Goal: Task Accomplishment & Management: Use online tool/utility

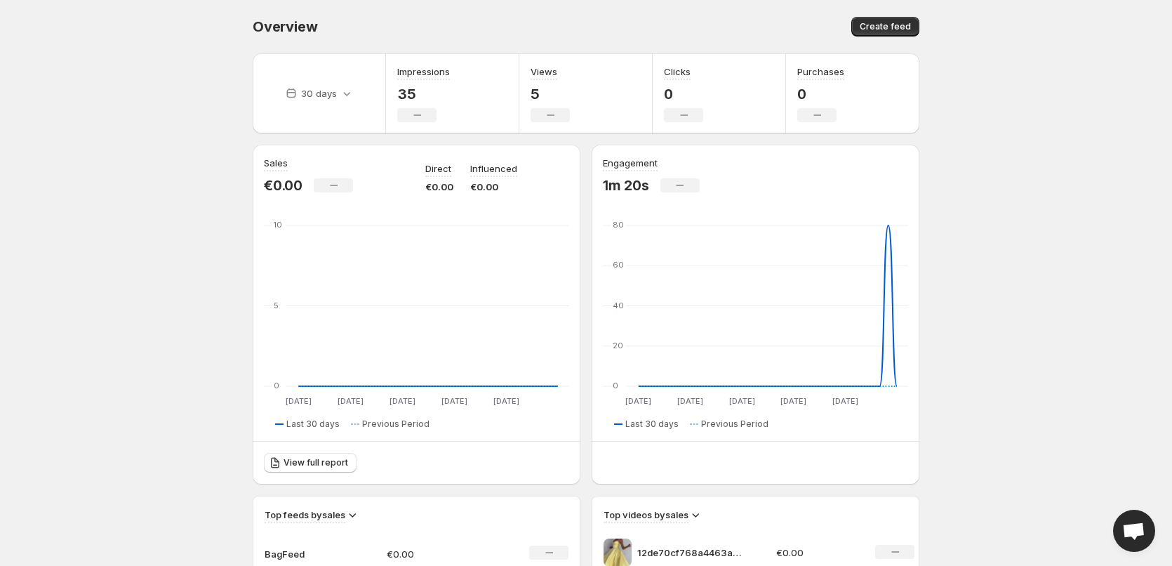
click at [1011, 465] on body "Home Feeds Videos Subscription Settings Overview. This page is ready Overview C…" at bounding box center [586, 283] width 1172 height 566
drag, startPoint x: 1068, startPoint y: 296, endPoint x: 1084, endPoint y: 300, distance: 16.0
click at [1068, 296] on body "Home Feeds Videos Subscription Settings Overview. This page is ready Overview C…" at bounding box center [586, 283] width 1172 height 566
click at [1060, 416] on body "Home Feeds Videos Subscription Settings Overview. This page is ready Overview C…" at bounding box center [586, 283] width 1172 height 566
drag, startPoint x: 1076, startPoint y: 284, endPoint x: 1077, endPoint y: 295, distance: 11.3
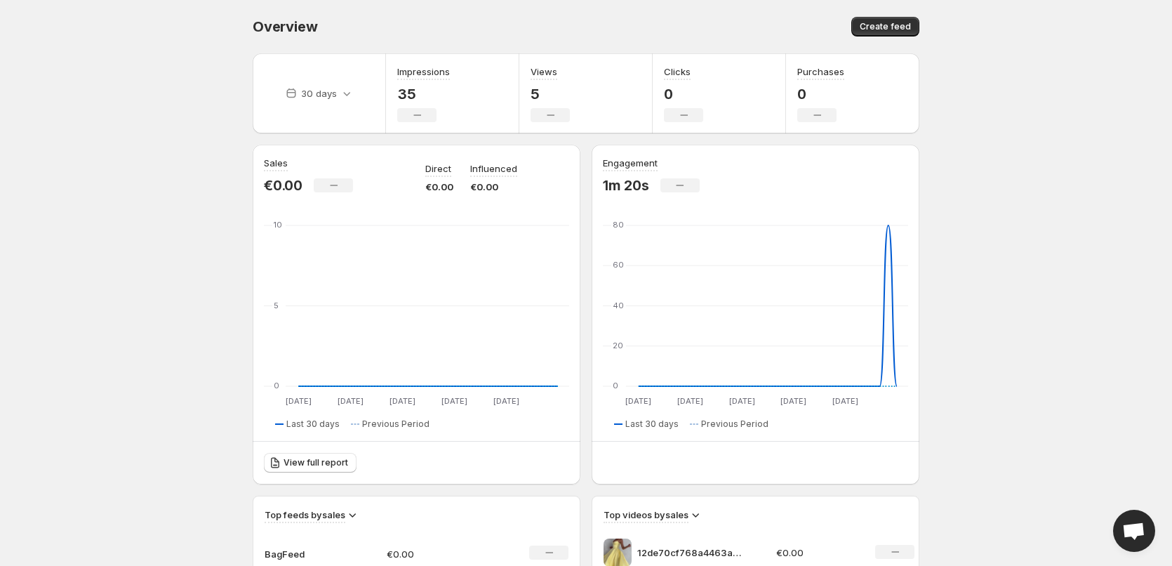
click at [1076, 284] on body "Home Feeds Videos Subscription Settings Overview. This page is ready Overview C…" at bounding box center [586, 283] width 1172 height 566
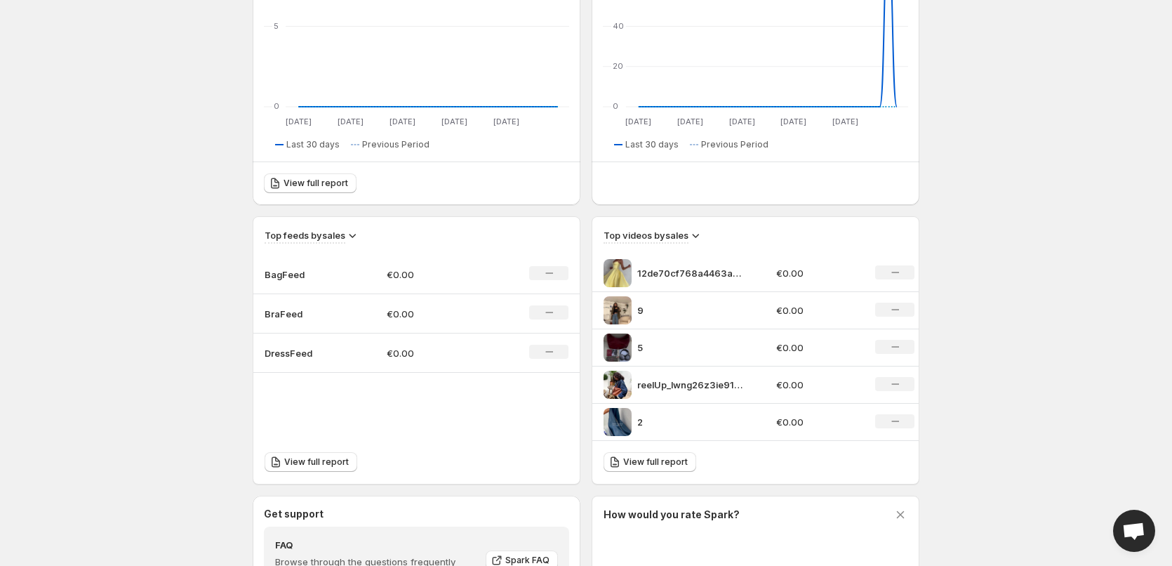
scroll to position [281, 0]
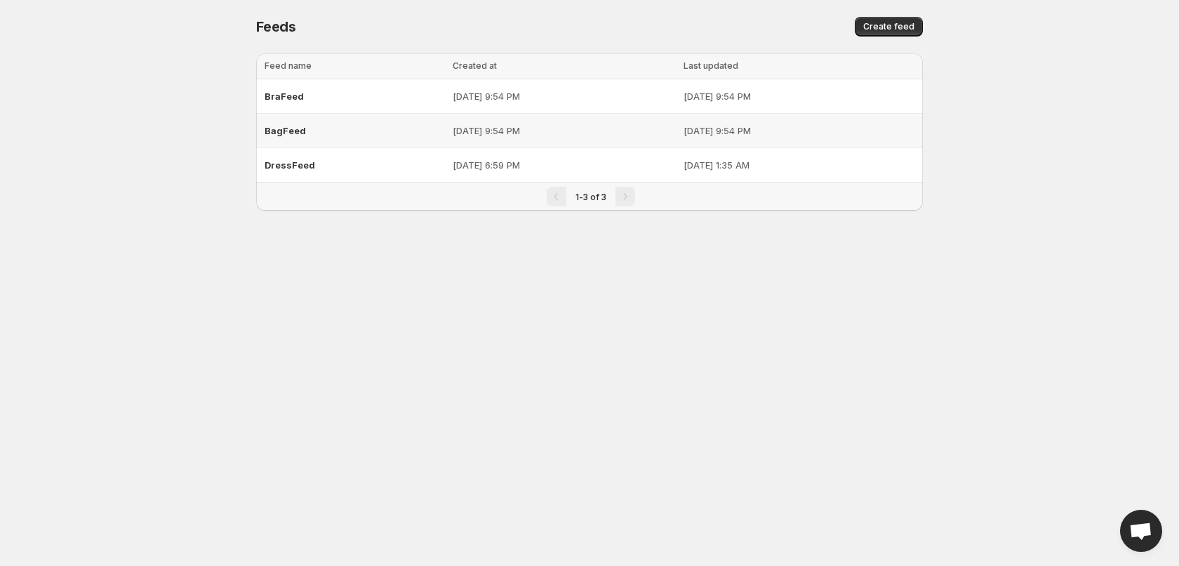
click at [319, 132] on div "BagFeed" at bounding box center [355, 130] width 180 height 25
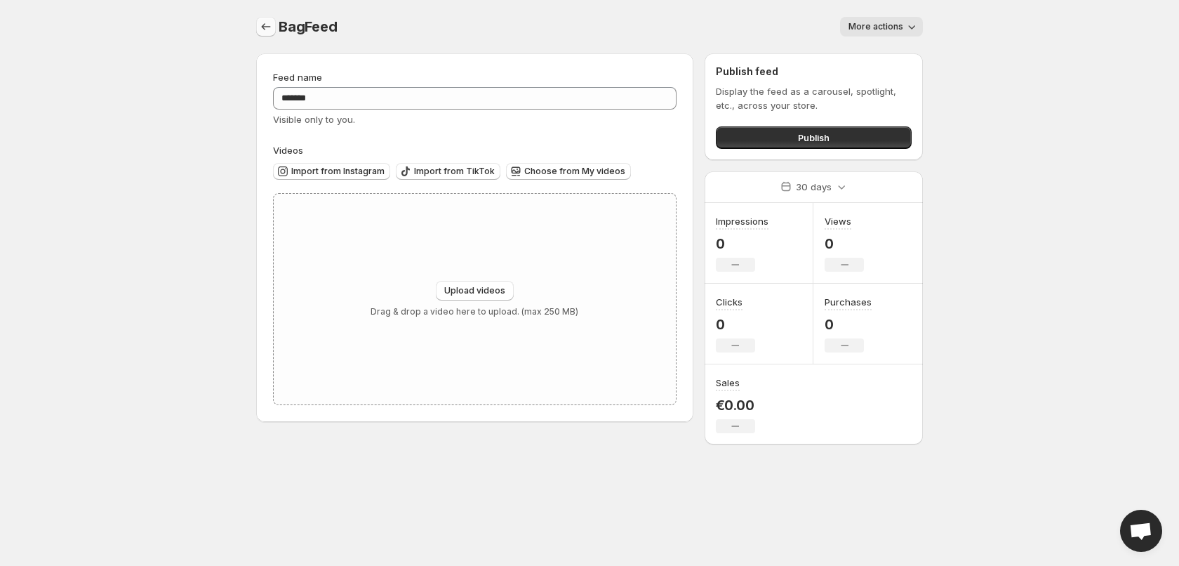
click at [263, 32] on icon "Settings" at bounding box center [266, 27] width 14 height 14
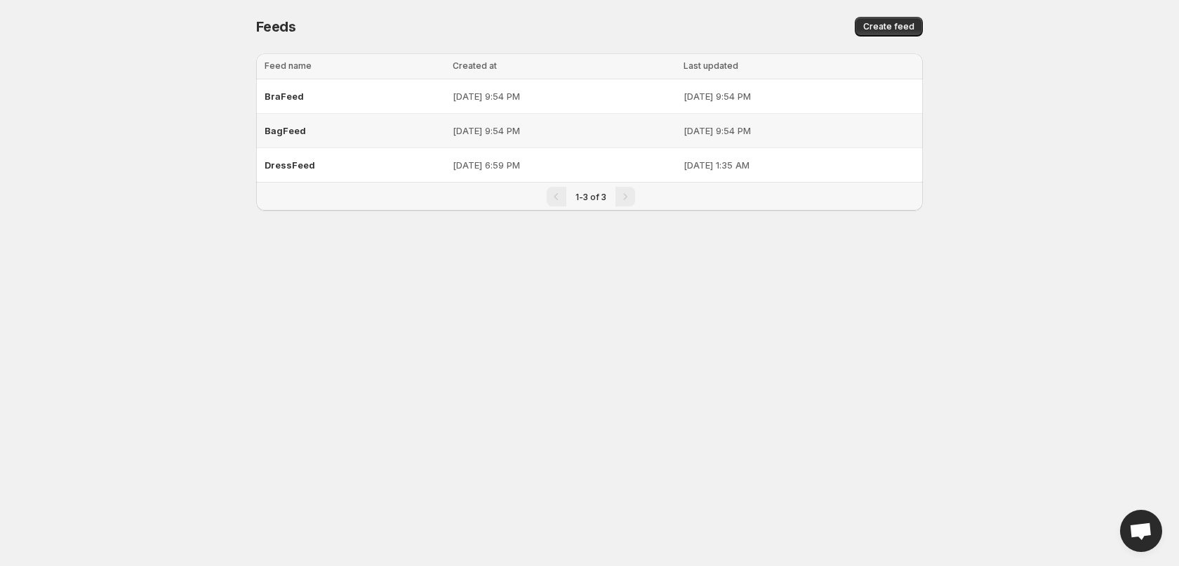
click at [317, 140] on div "BagFeed" at bounding box center [355, 130] width 180 height 25
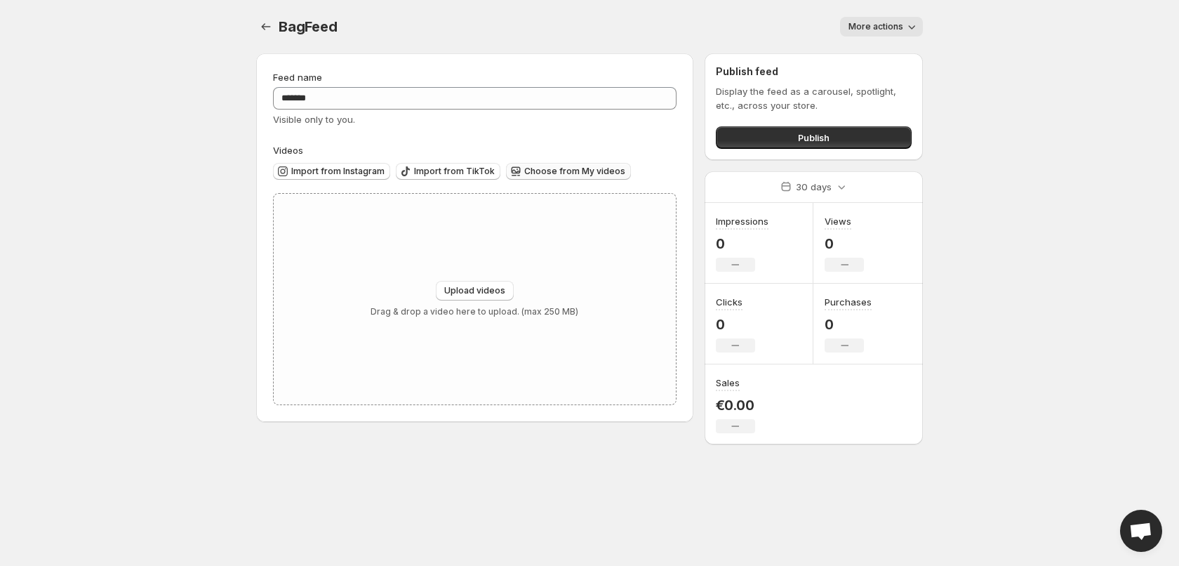
click at [531, 167] on span "Choose from My videos" at bounding box center [574, 171] width 101 height 11
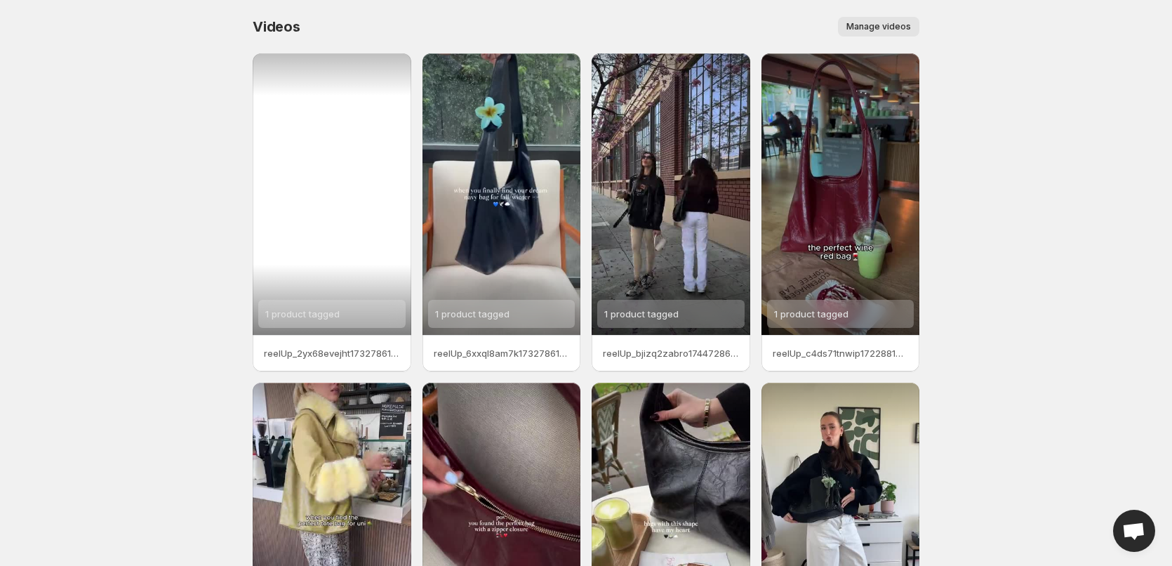
click at [311, 316] on span "1 product tagged" at bounding box center [302, 313] width 74 height 11
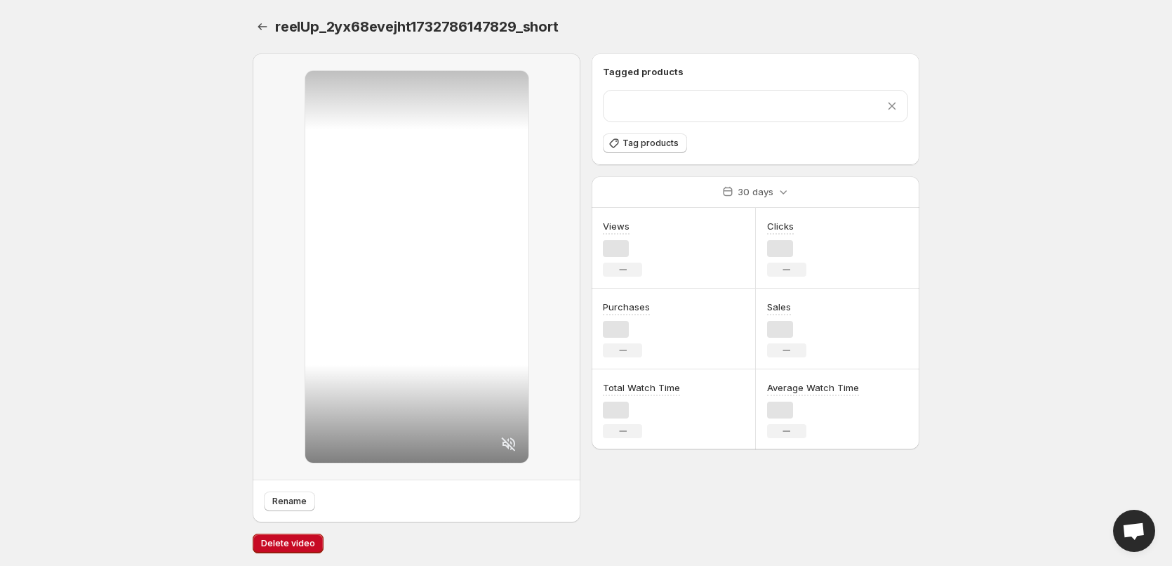
click at [311, 316] on div at bounding box center [416, 267] width 223 height 392
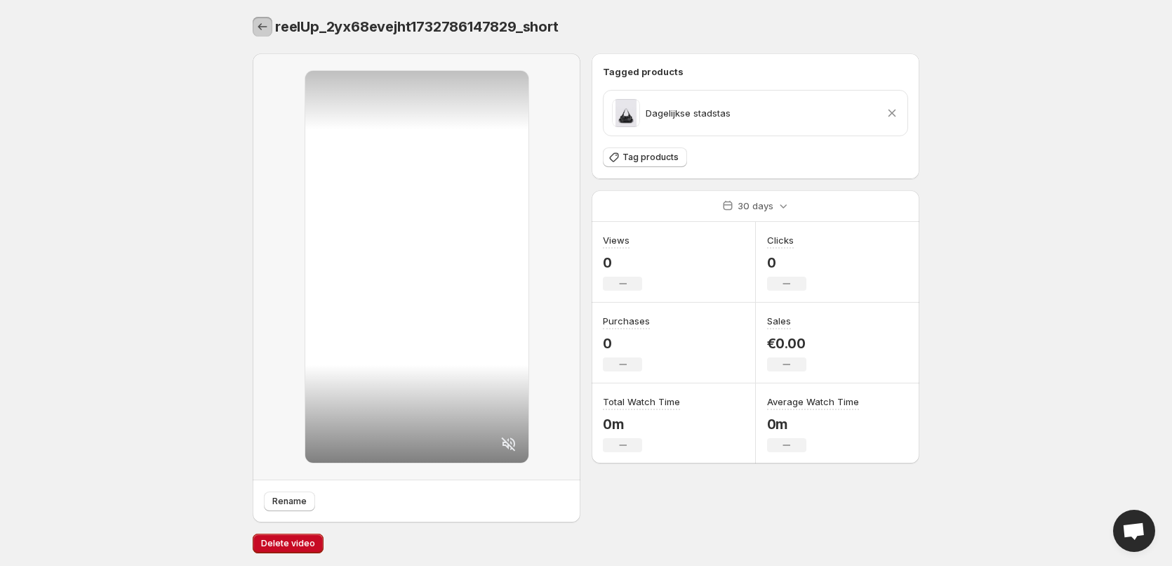
click at [261, 29] on icon "Settings" at bounding box center [263, 27] width 14 height 14
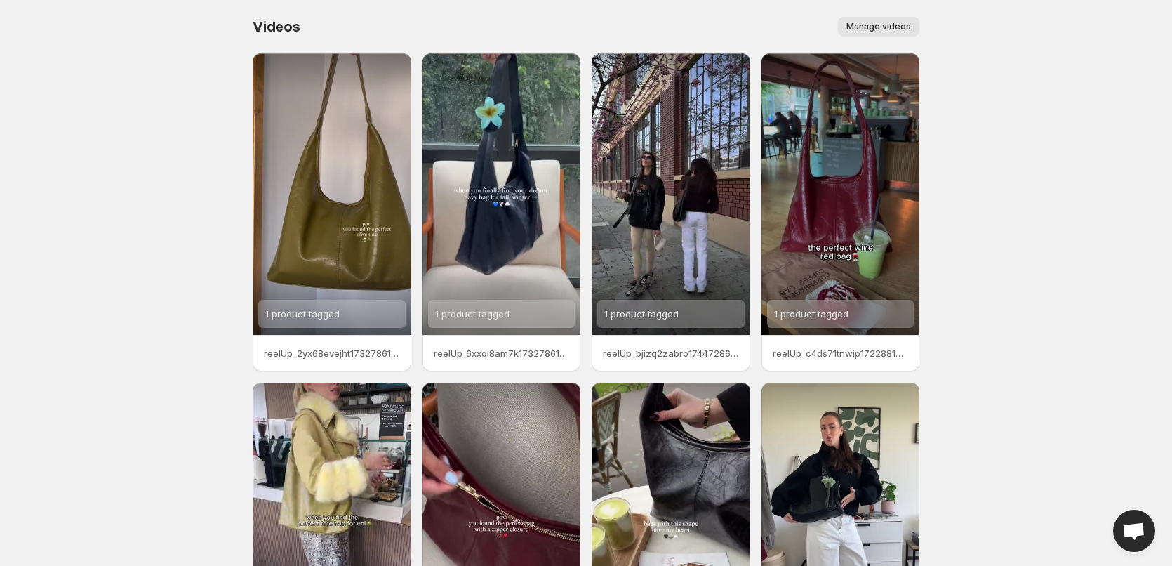
click at [884, 29] on span "Manage videos" at bounding box center [879, 26] width 65 height 11
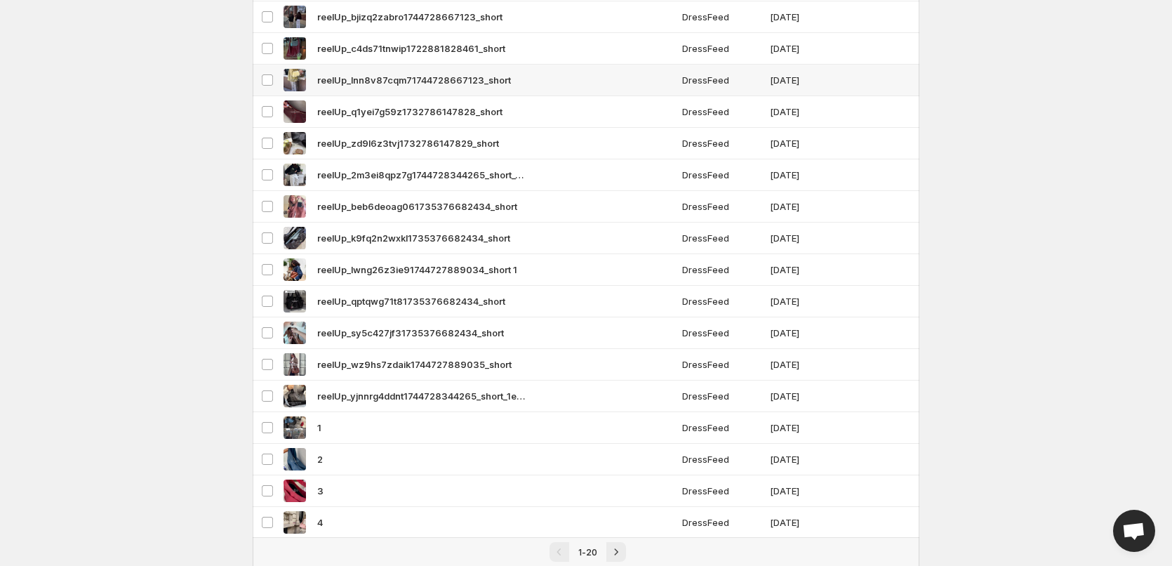
scroll to position [211, 0]
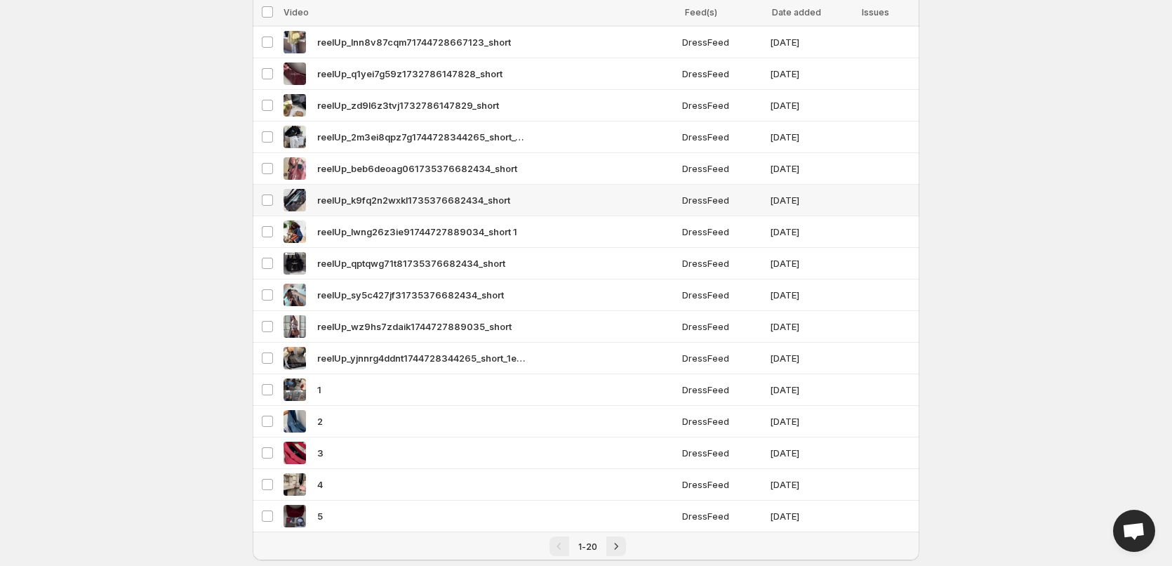
click at [329, 204] on span "reelUp_k9fq2n2wxkl1735376682434_short" at bounding box center [413, 200] width 193 height 14
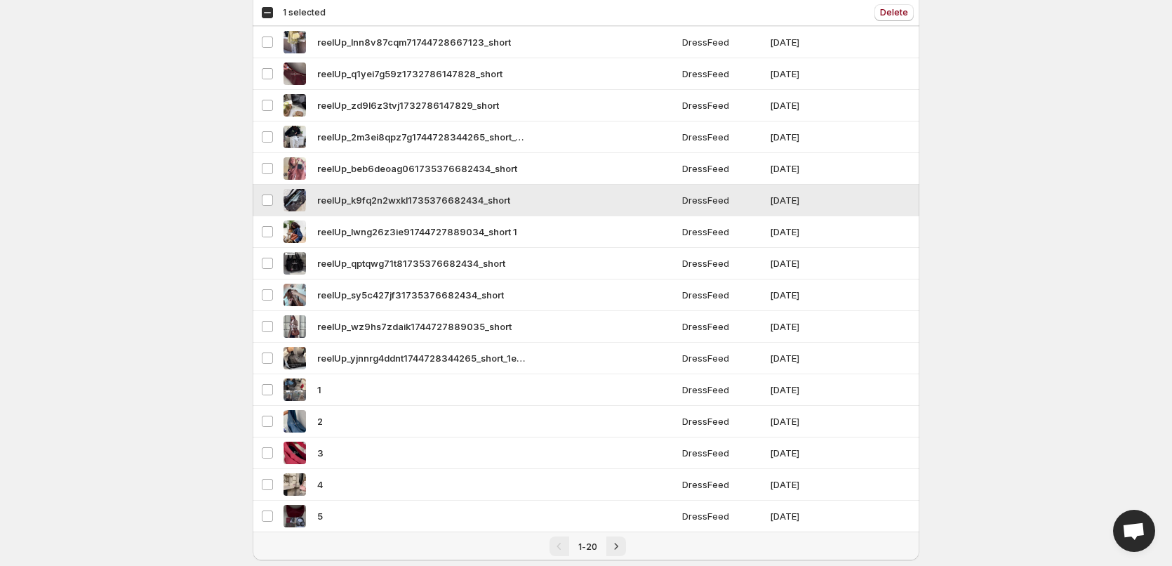
click at [329, 204] on span "reelUp_k9fq2n2wxkl1735376682434_short" at bounding box center [413, 200] width 193 height 14
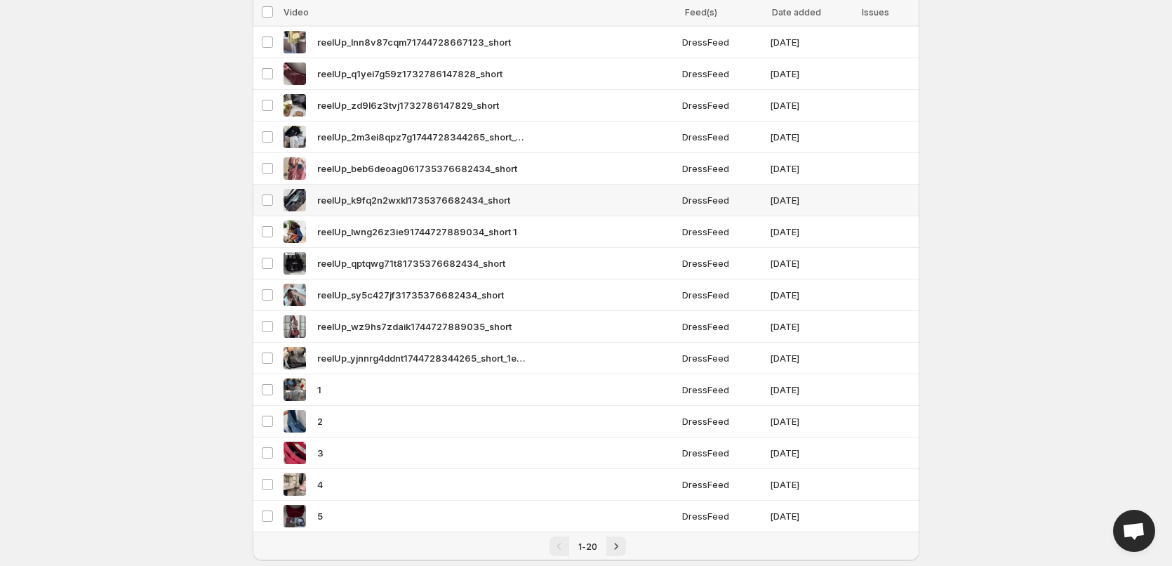
click at [316, 202] on div "reelUp_k9fq2n2wxkl1735376682434_short" at bounding box center [479, 200] width 390 height 22
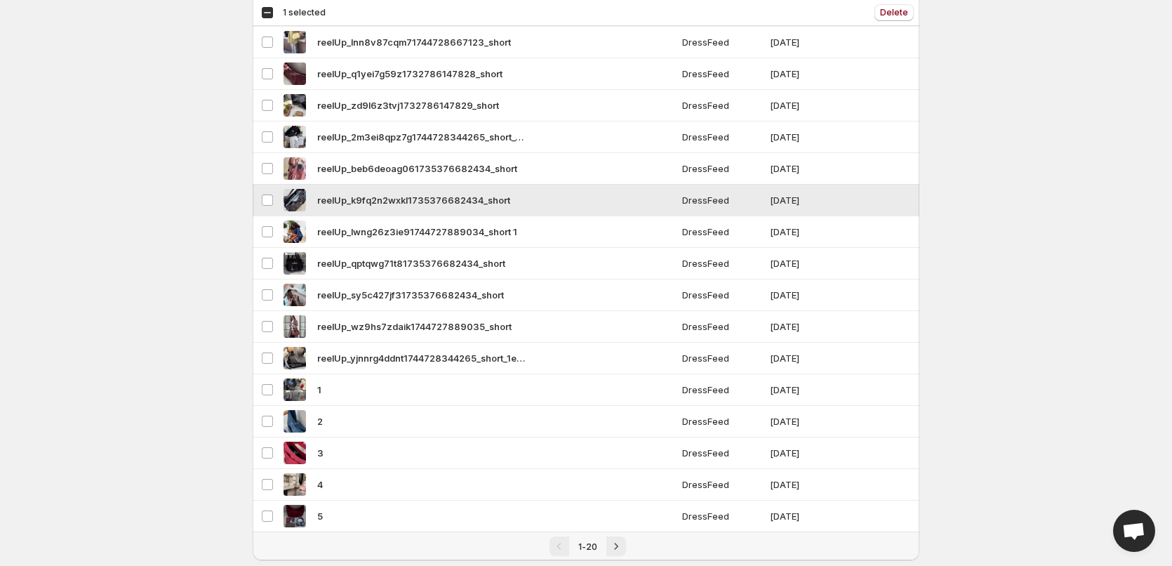
click at [316, 202] on div "reelUp_k9fq2n2wxkl1735376682434_short" at bounding box center [479, 200] width 390 height 22
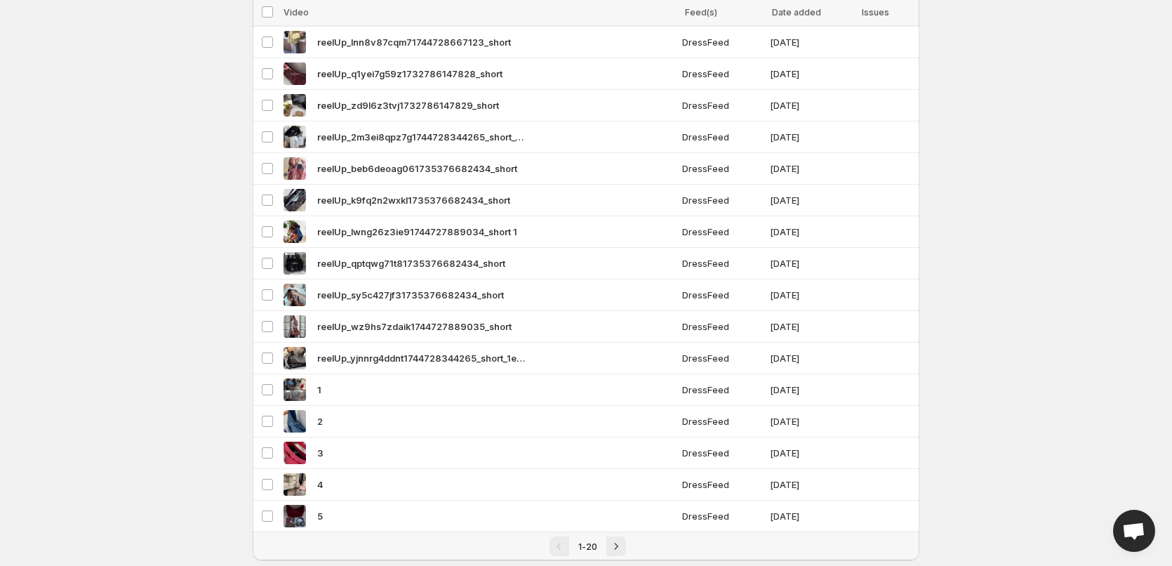
scroll to position [0, 0]
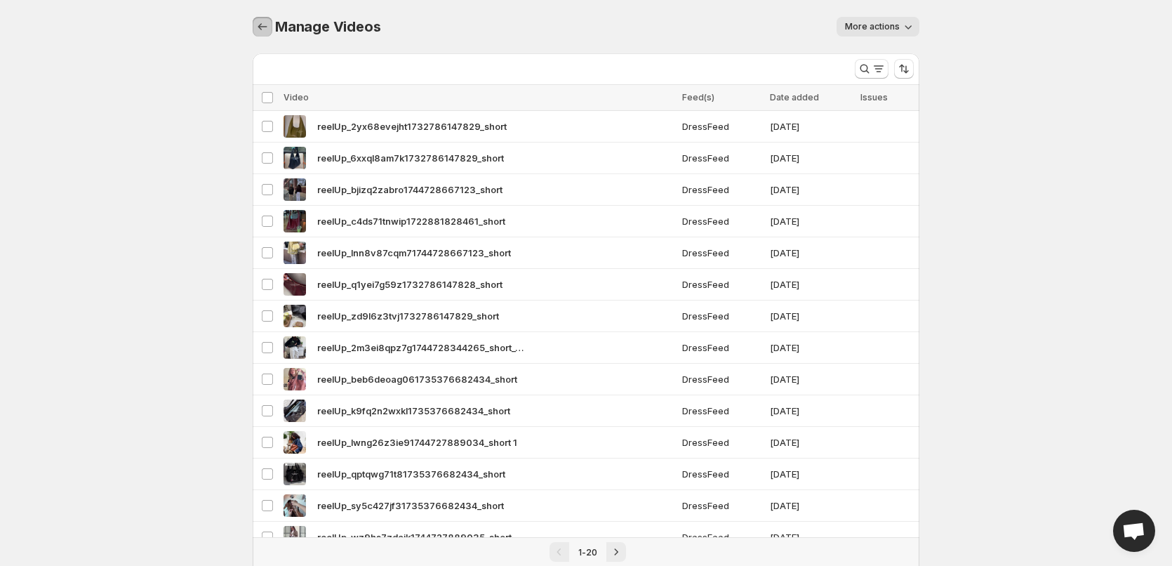
click at [256, 26] on icon "Manage Videos" at bounding box center [263, 27] width 14 height 14
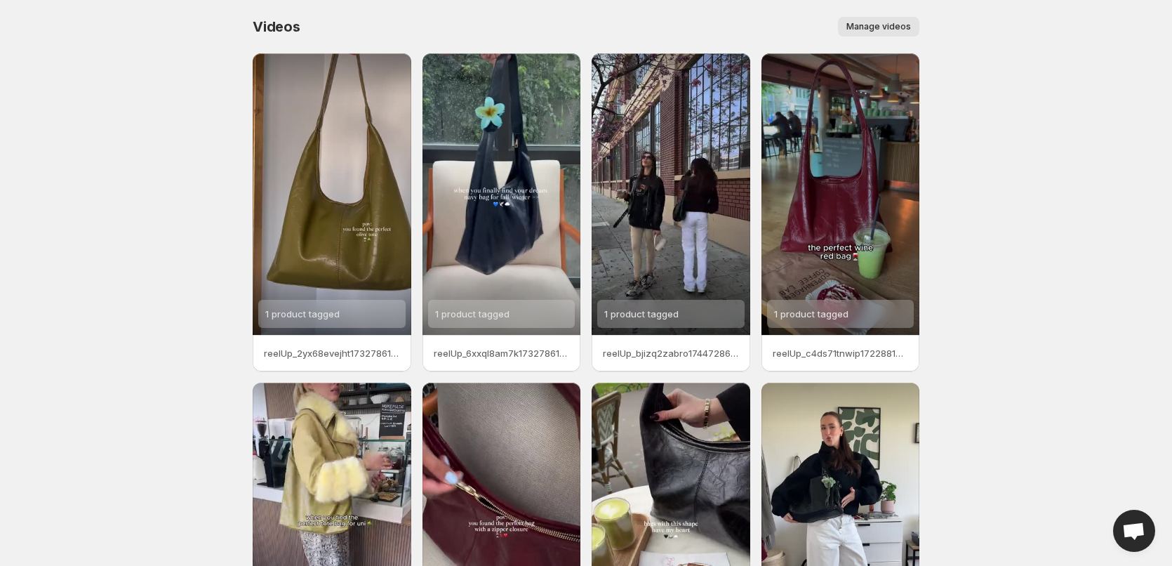
click at [854, 22] on span "Manage videos" at bounding box center [879, 26] width 65 height 11
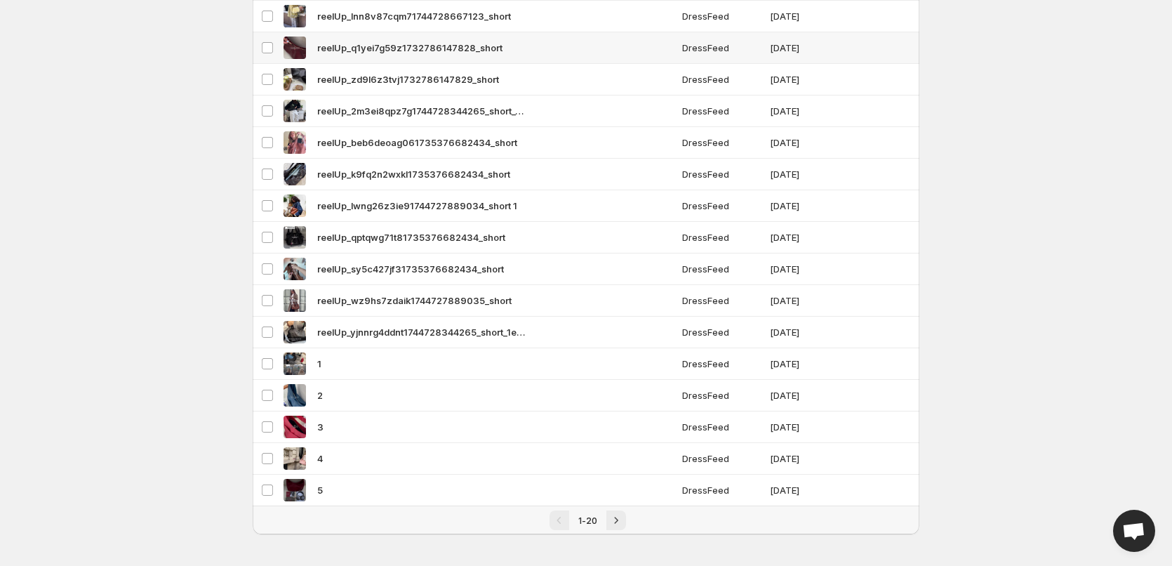
scroll to position [239, 0]
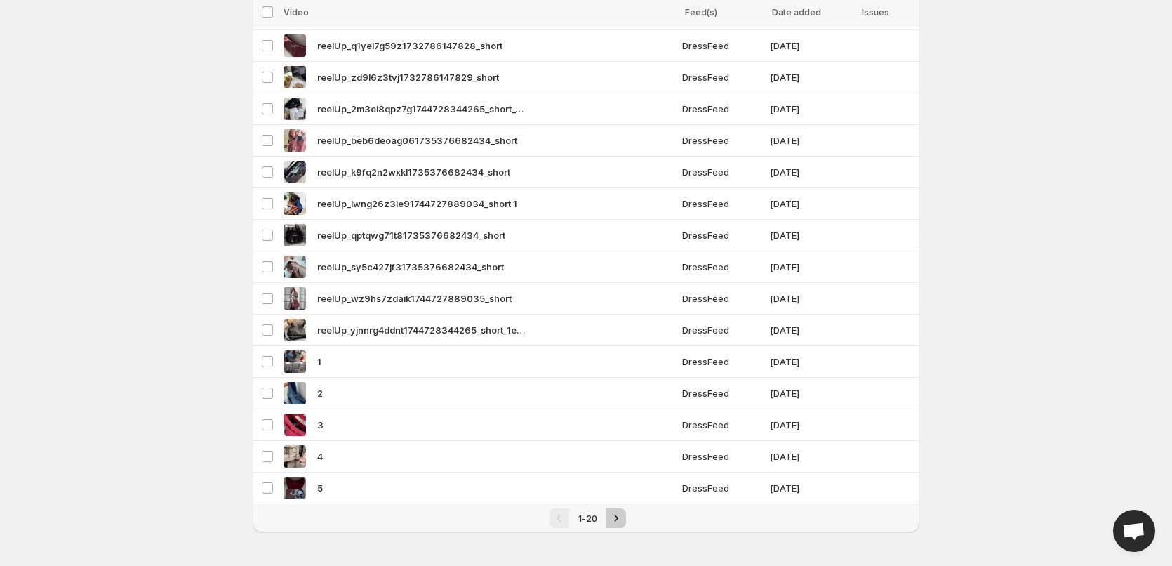
click at [607, 522] on button "Next" at bounding box center [617, 518] width 20 height 20
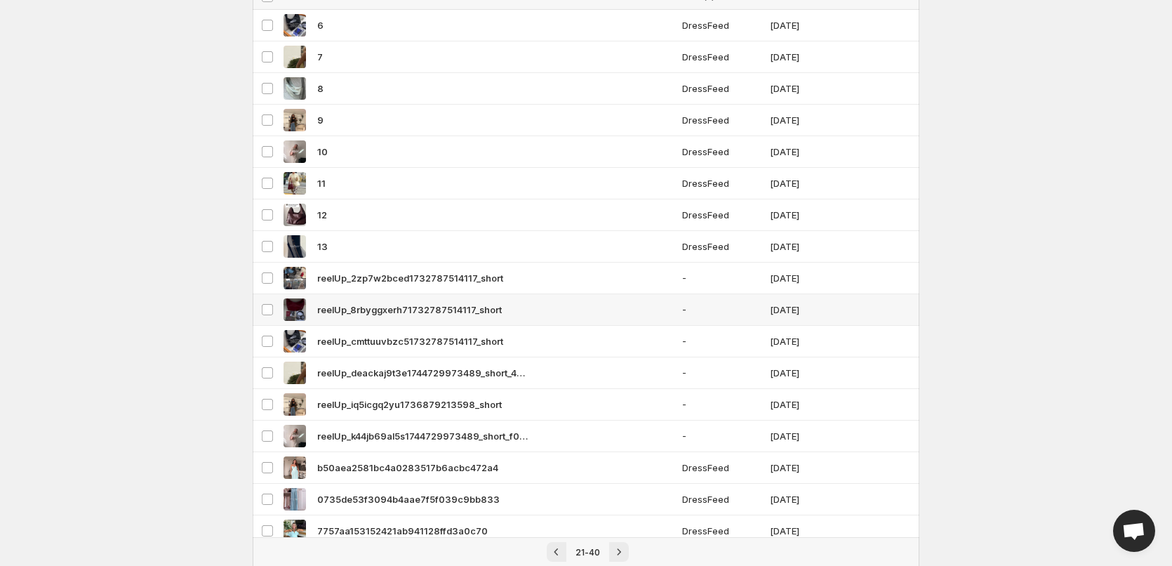
scroll to position [239, 0]
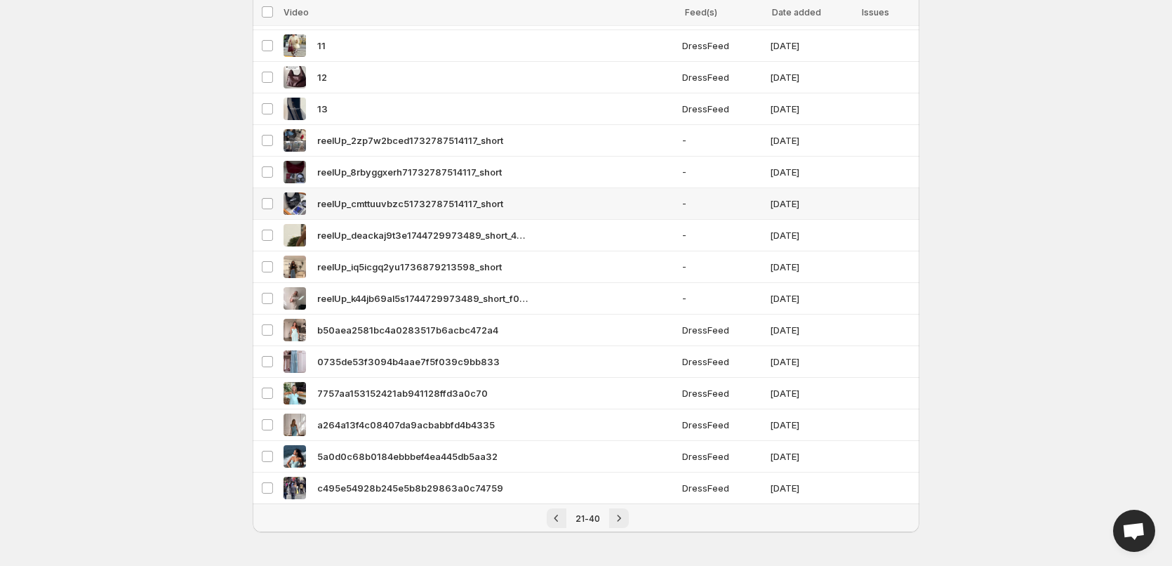
click at [326, 195] on div "reelUp_cmttuuvbzc51732787514117_short" at bounding box center [479, 203] width 390 height 22
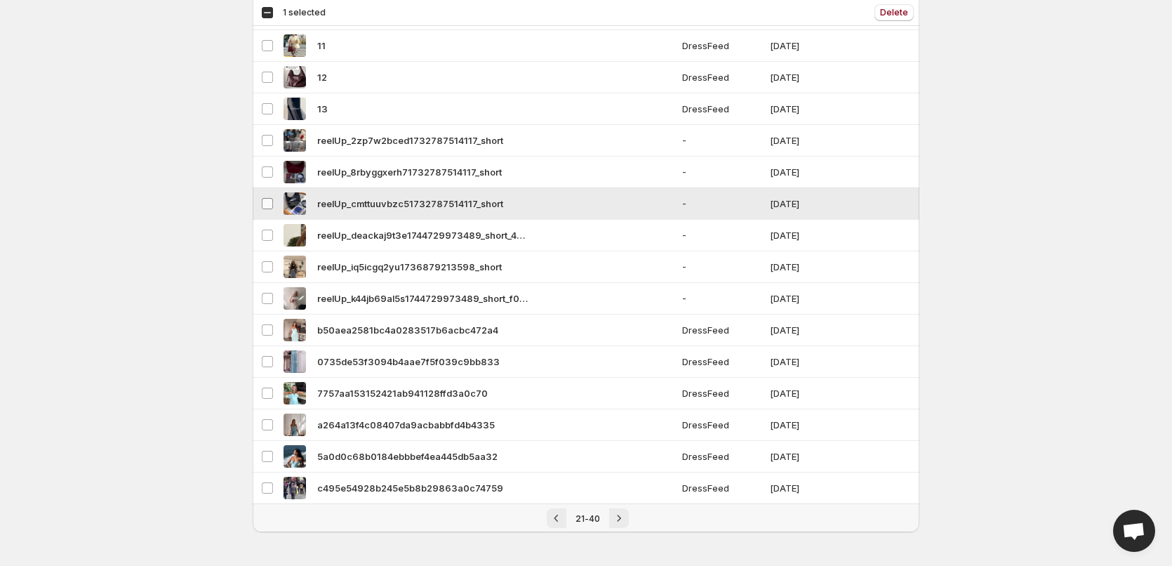
click at [267, 209] on span at bounding box center [267, 203] width 13 height 13
click at [265, 194] on td "Select video" at bounding box center [266, 204] width 27 height 32
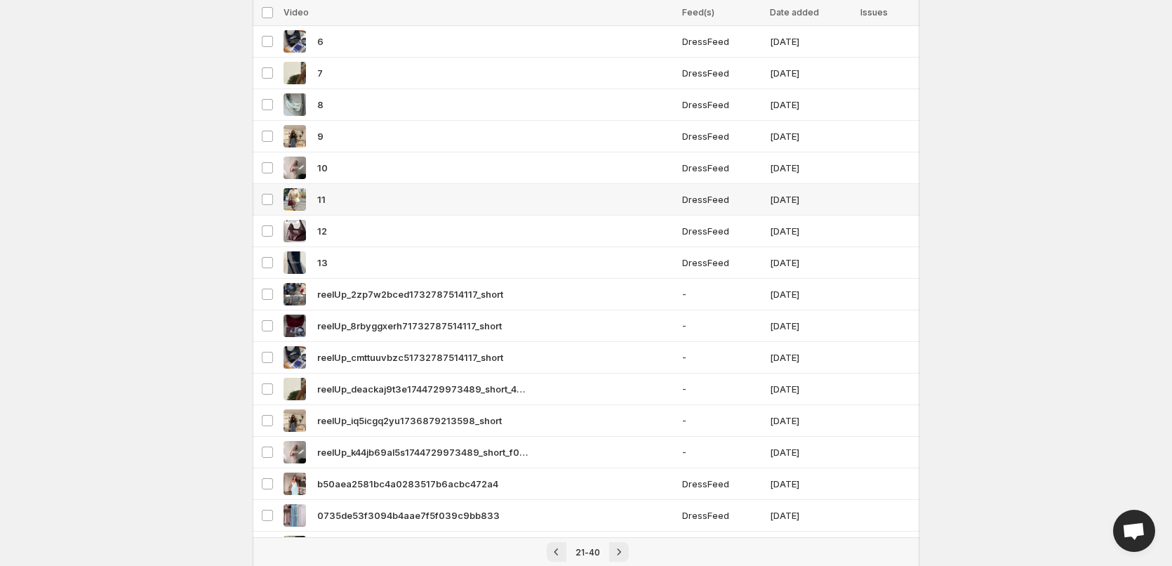
scroll to position [0, 0]
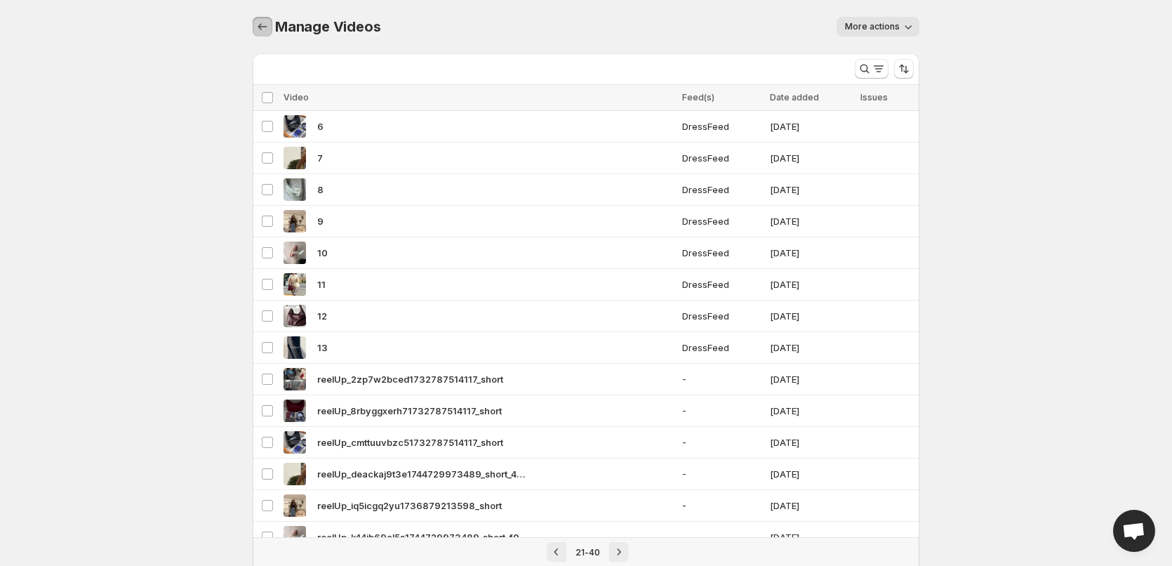
click at [266, 18] on button "Manage Videos" at bounding box center [263, 27] width 20 height 20
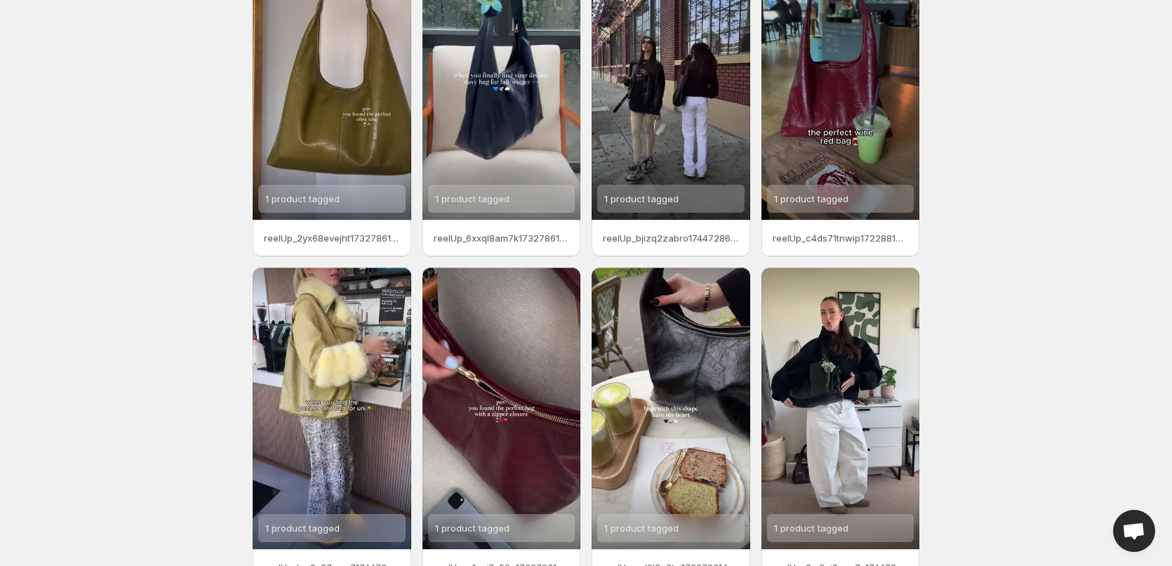
scroll to position [199, 0]
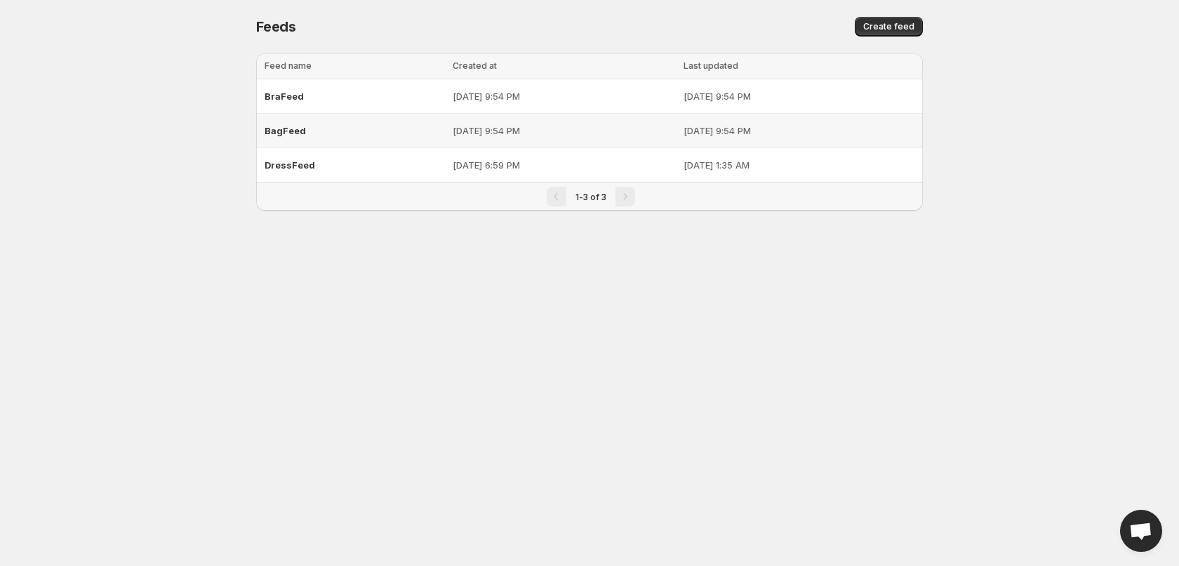
click at [355, 137] on div "BagFeed" at bounding box center [355, 130] width 180 height 25
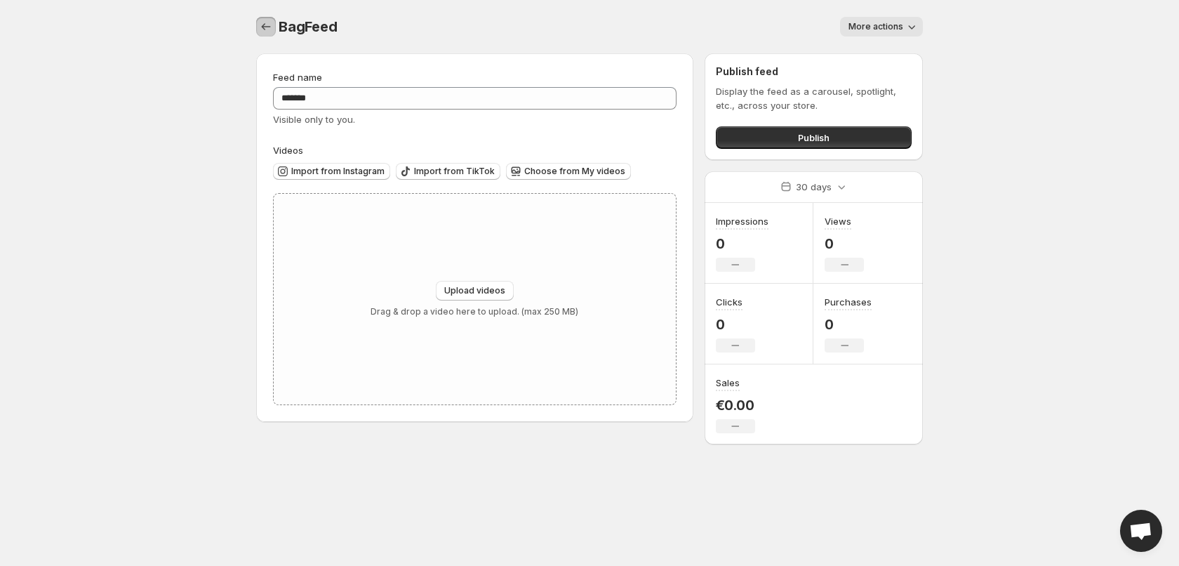
click at [261, 21] on icon "Settings" at bounding box center [266, 27] width 14 height 14
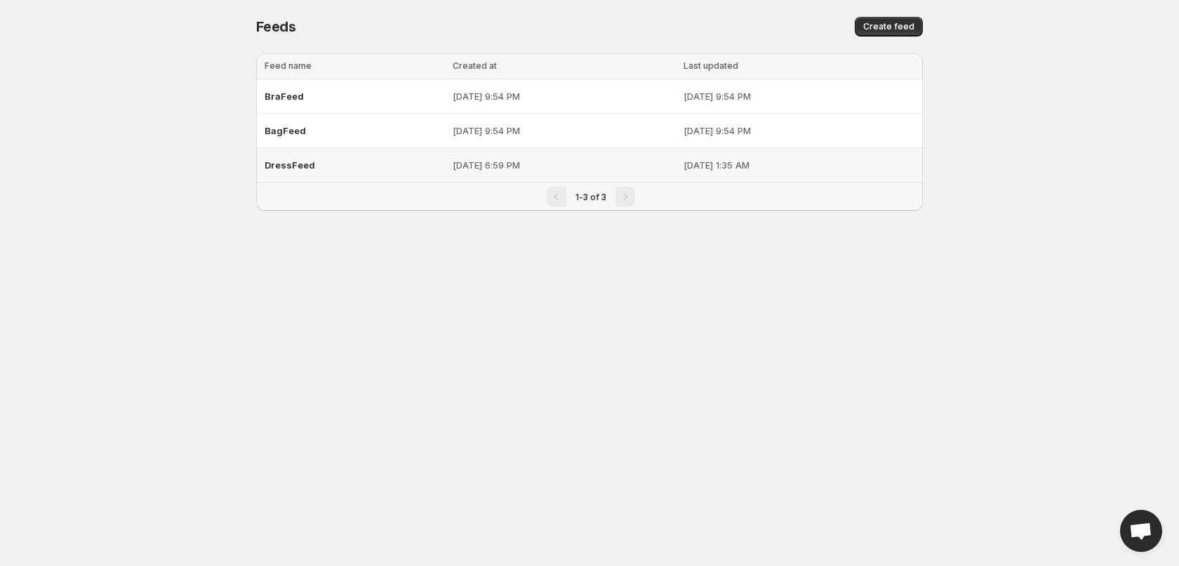
click at [317, 163] on div "DressFeed" at bounding box center [355, 164] width 180 height 25
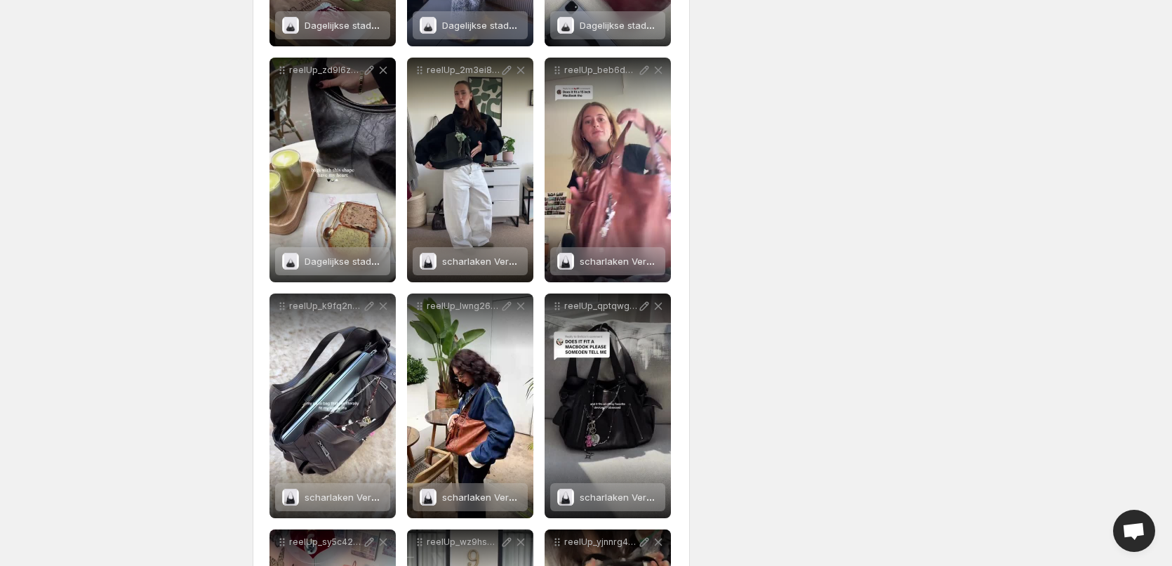
scroll to position [772, 0]
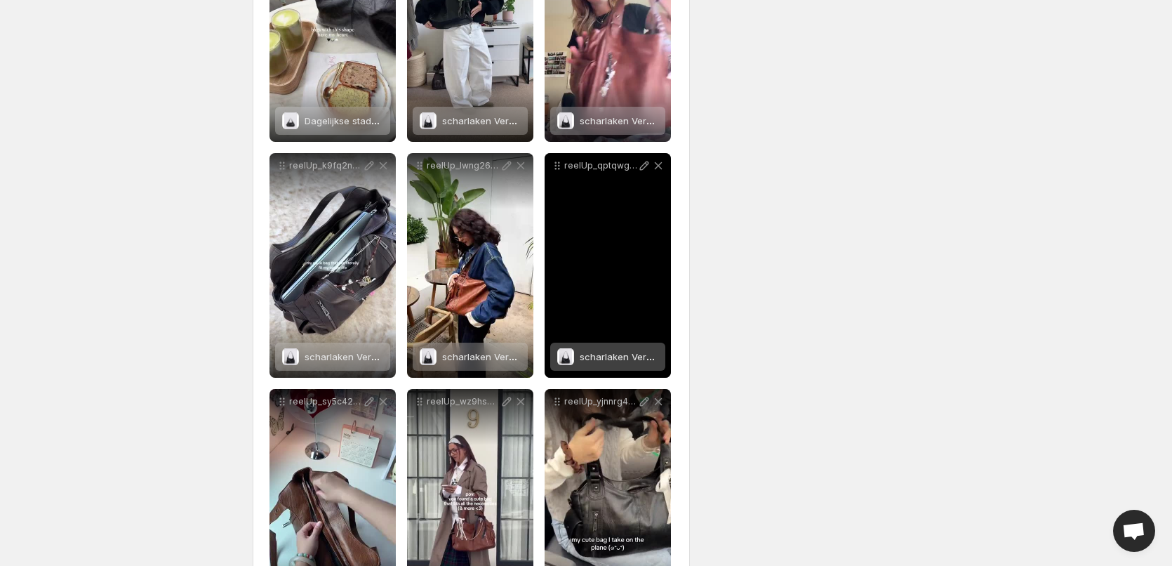
click at [571, 352] on span at bounding box center [565, 356] width 17 height 17
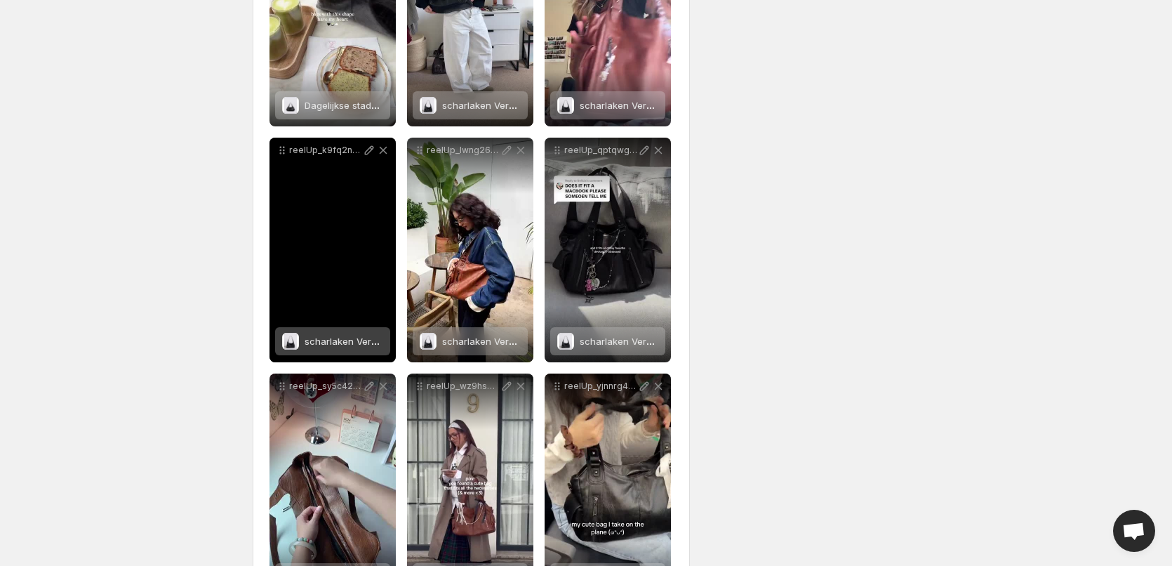
scroll to position [983, 0]
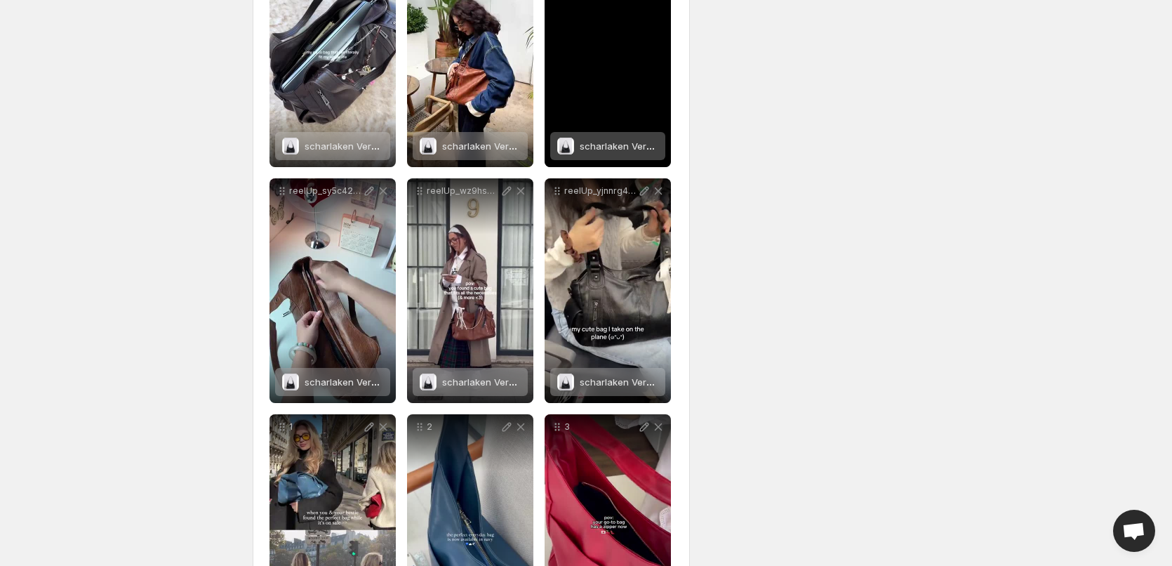
click at [597, 147] on span "scharlaken Verdrietig [PERSON_NAME]" at bounding box center [664, 145] width 168 height 11
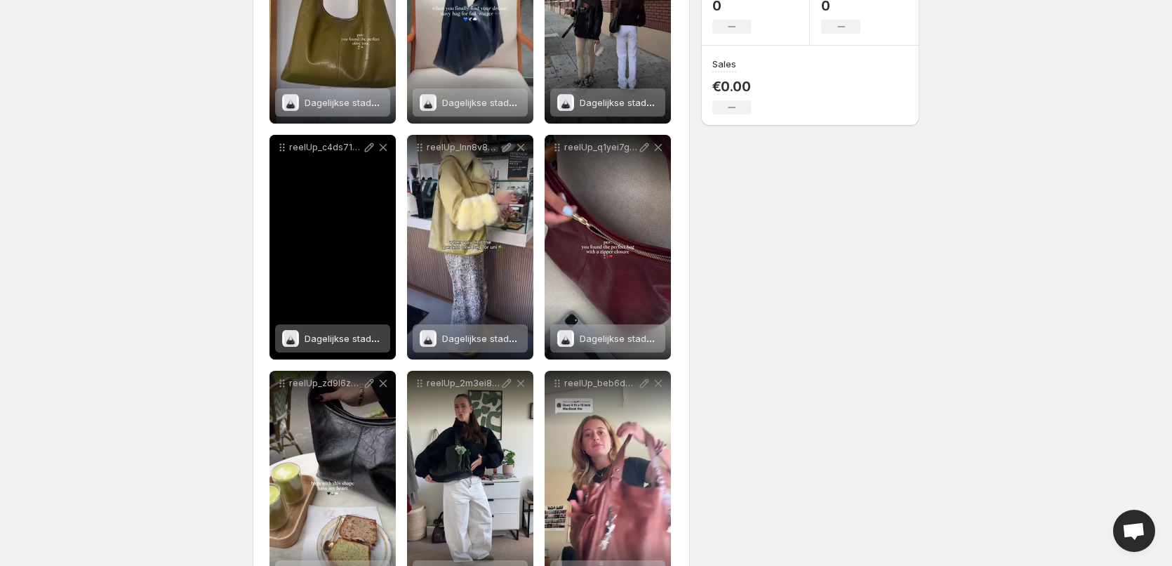
scroll to position [562, 0]
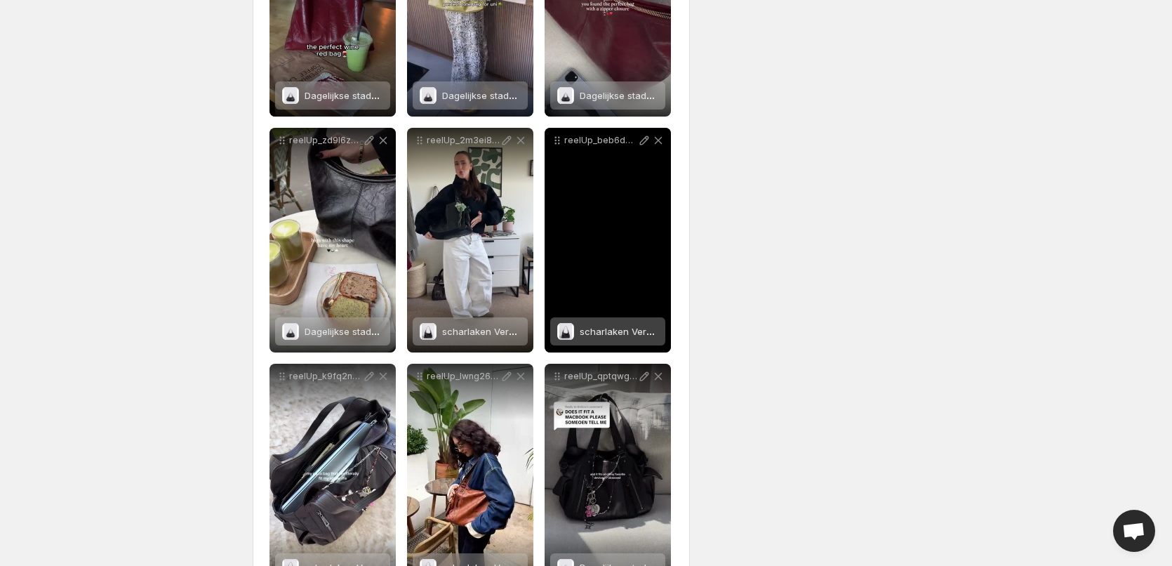
click at [597, 326] on span "scharlaken Verdrietig [PERSON_NAME]" at bounding box center [664, 331] width 168 height 11
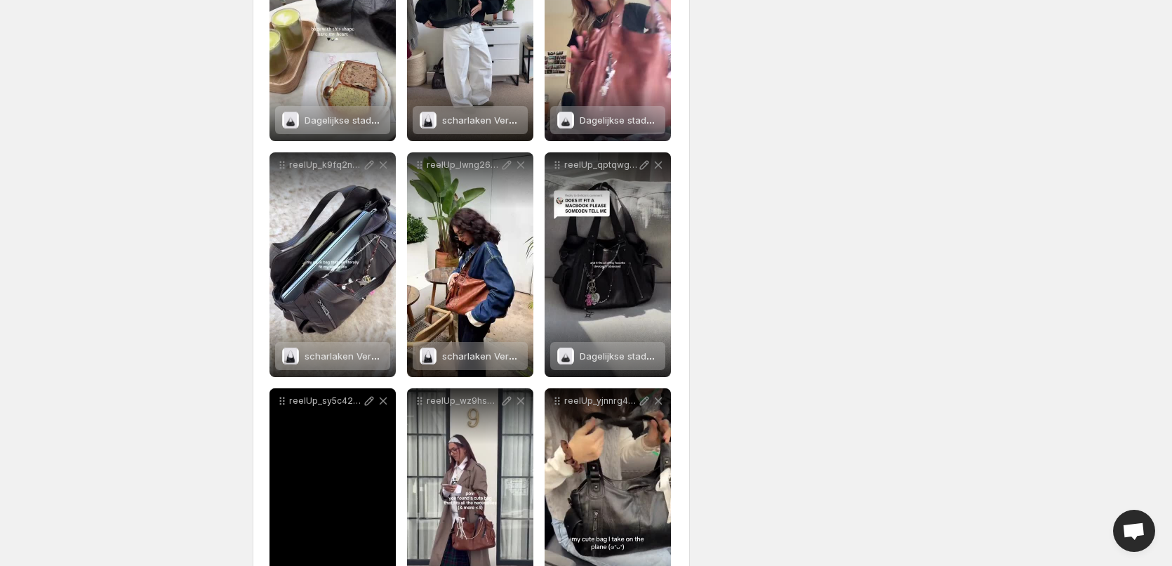
scroll to position [913, 0]
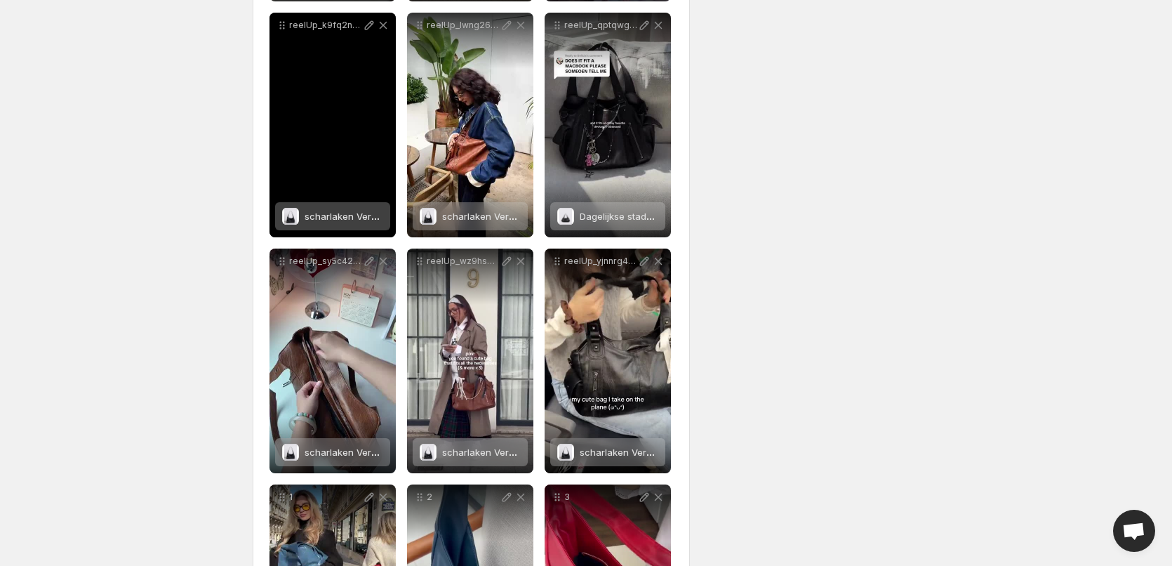
click at [334, 215] on span "scharlaken Verdrietig [PERSON_NAME]" at bounding box center [389, 216] width 168 height 11
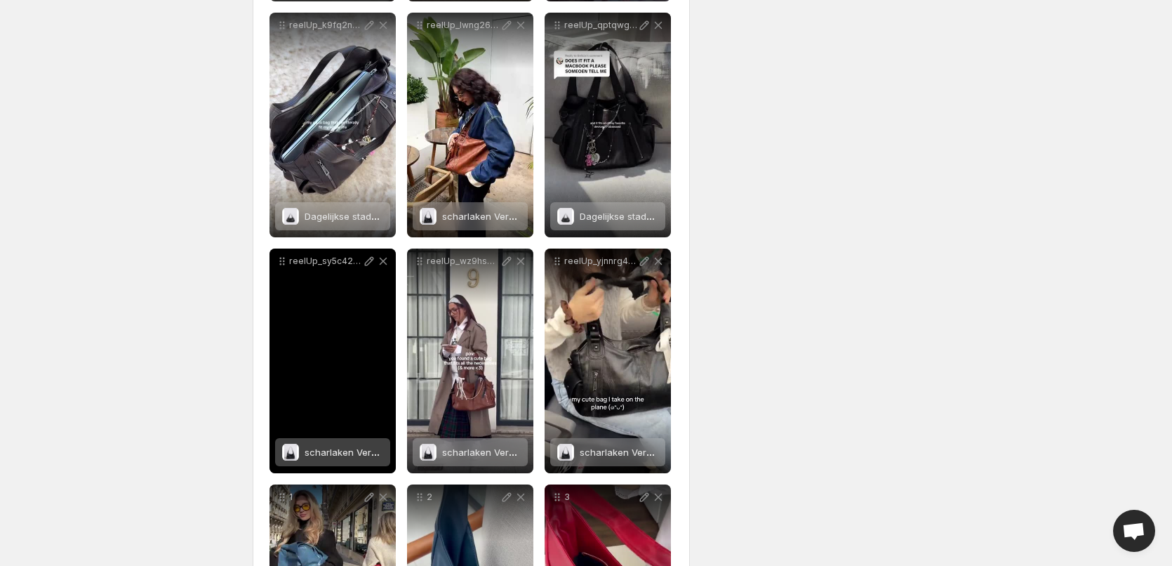
click at [350, 446] on span "scharlaken Verdrietig [PERSON_NAME]" at bounding box center [389, 451] width 168 height 11
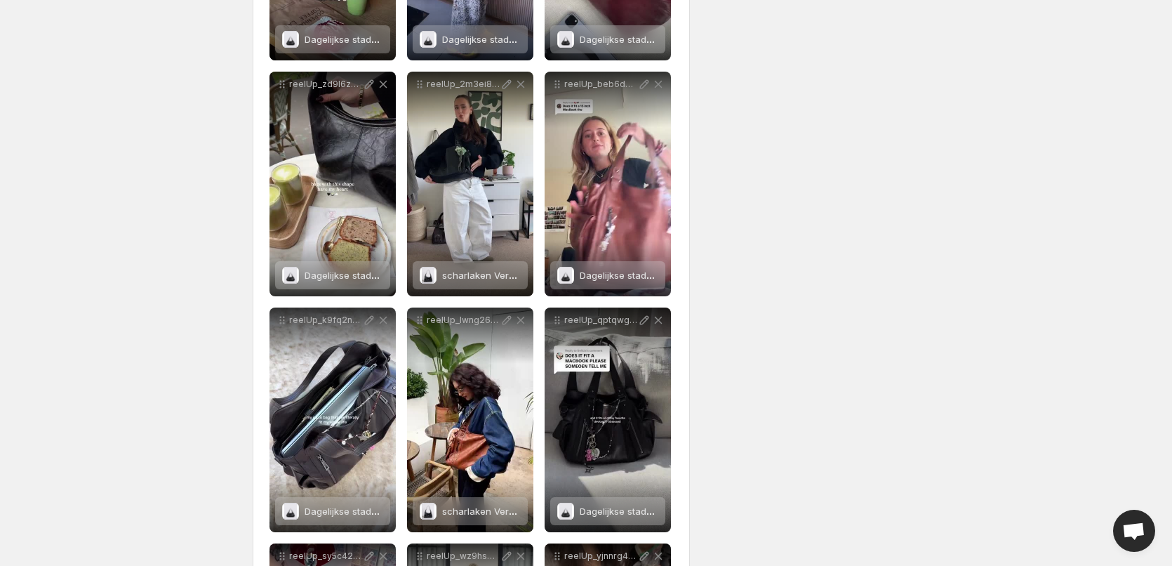
scroll to position [564, 0]
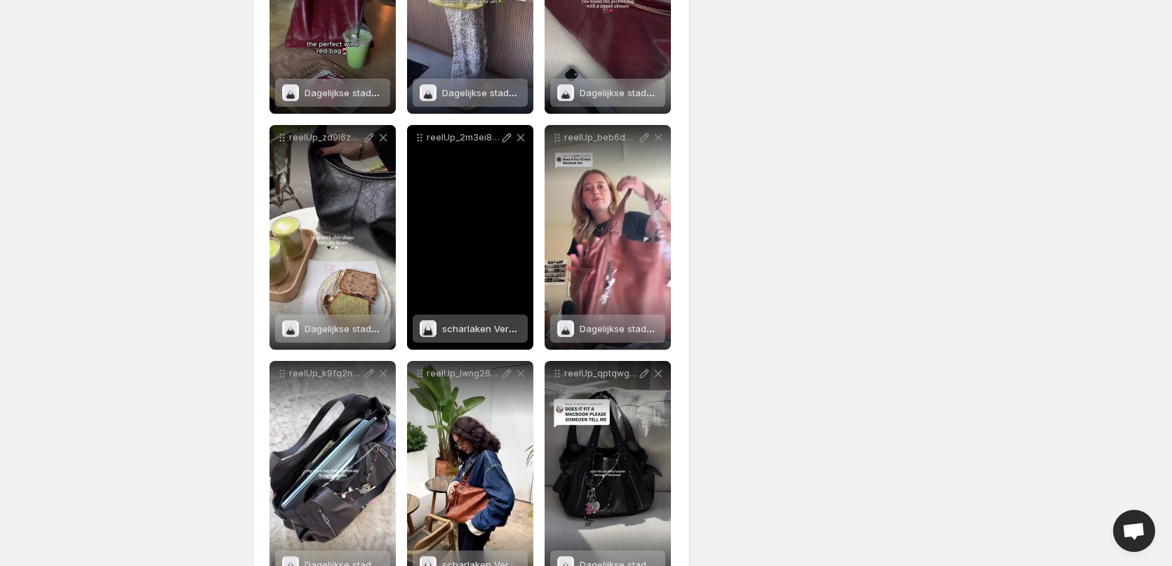
click at [479, 322] on div "scharlaken Verdrietig [PERSON_NAME]" at bounding box center [481, 328] width 79 height 28
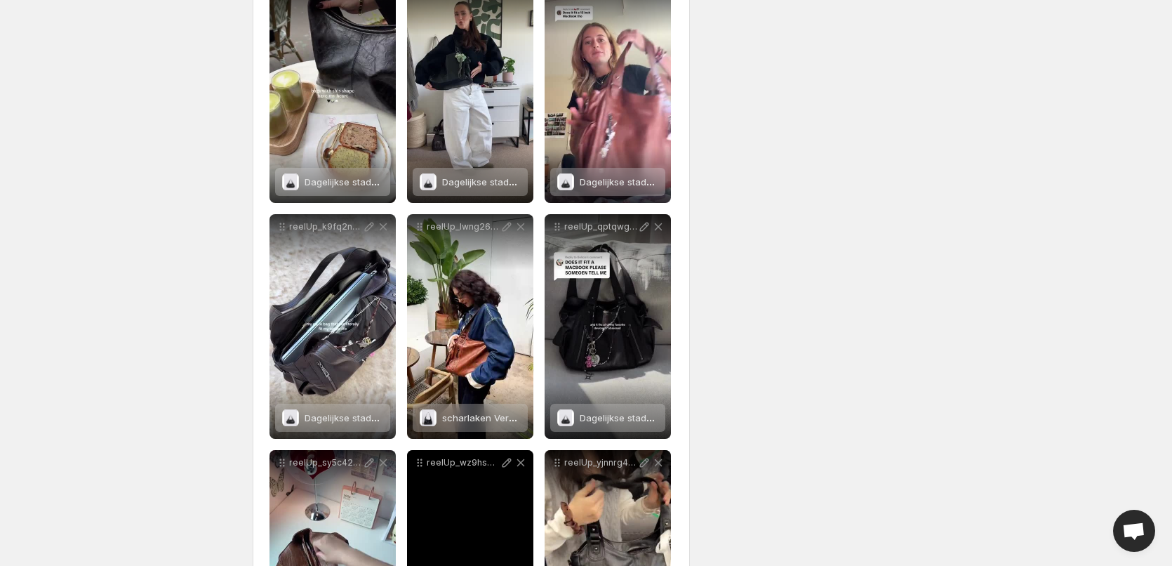
scroll to position [845, 0]
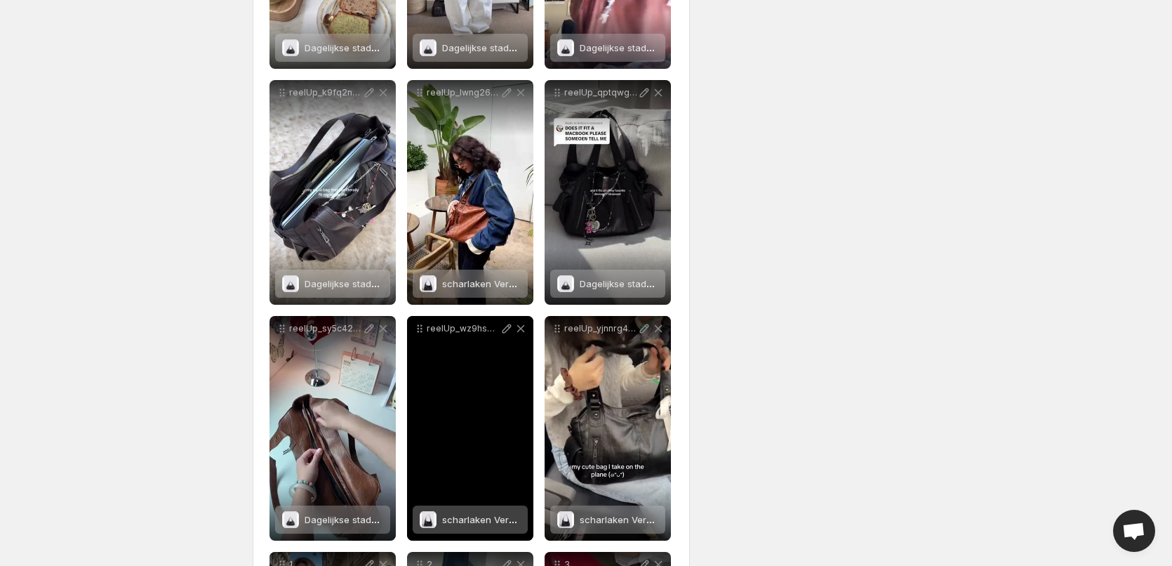
click at [460, 510] on div "scharlaken Verdrietig [PERSON_NAME]" at bounding box center [481, 519] width 79 height 28
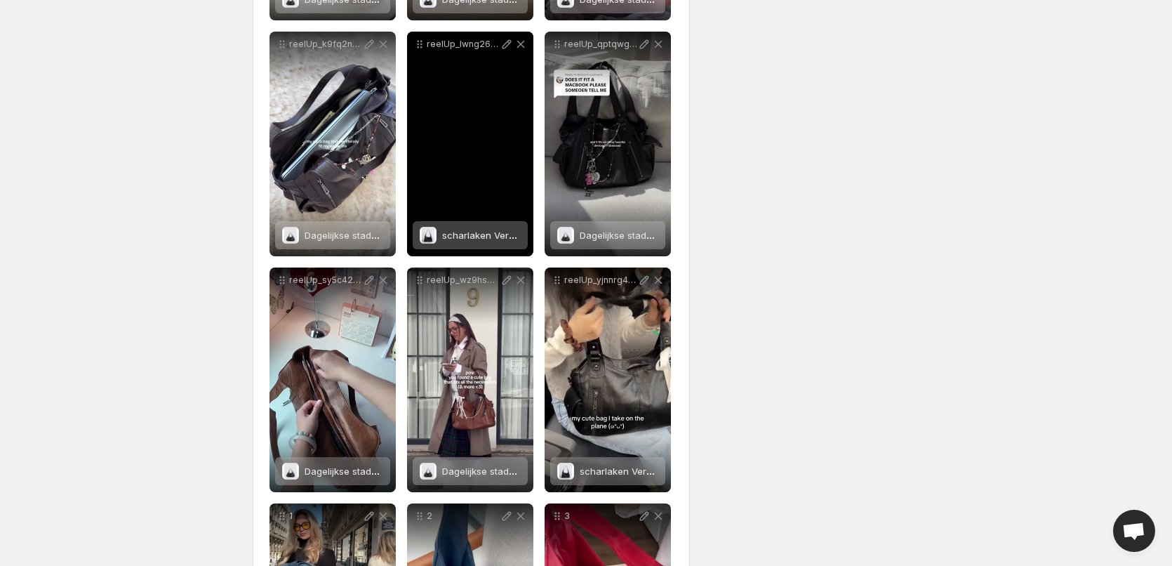
scroll to position [915, 0]
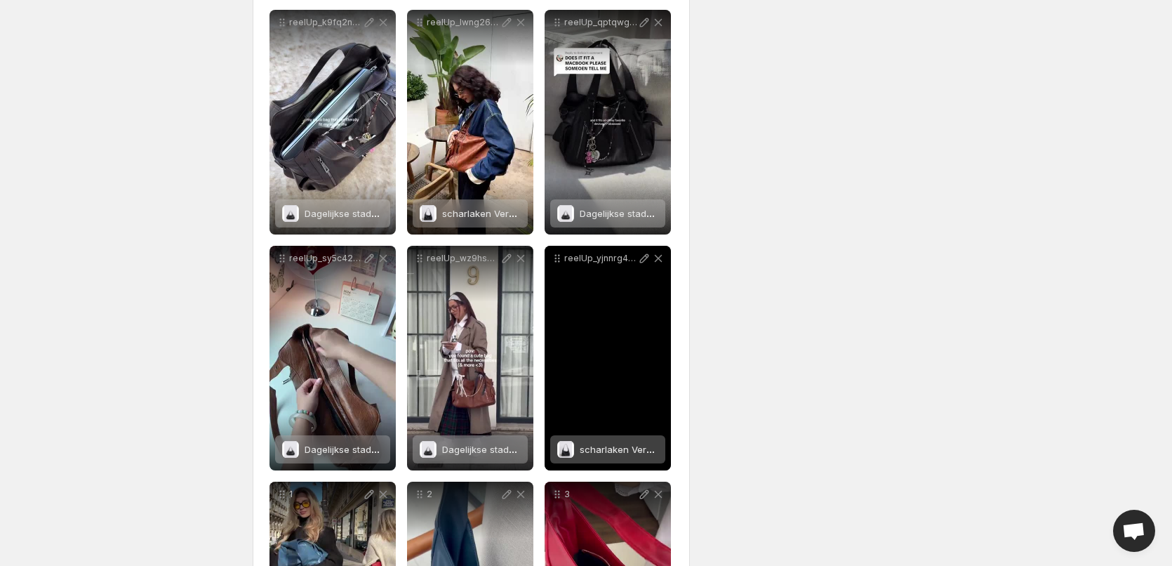
click at [628, 446] on span "scharlaken Verdrietig [PERSON_NAME]" at bounding box center [664, 449] width 168 height 11
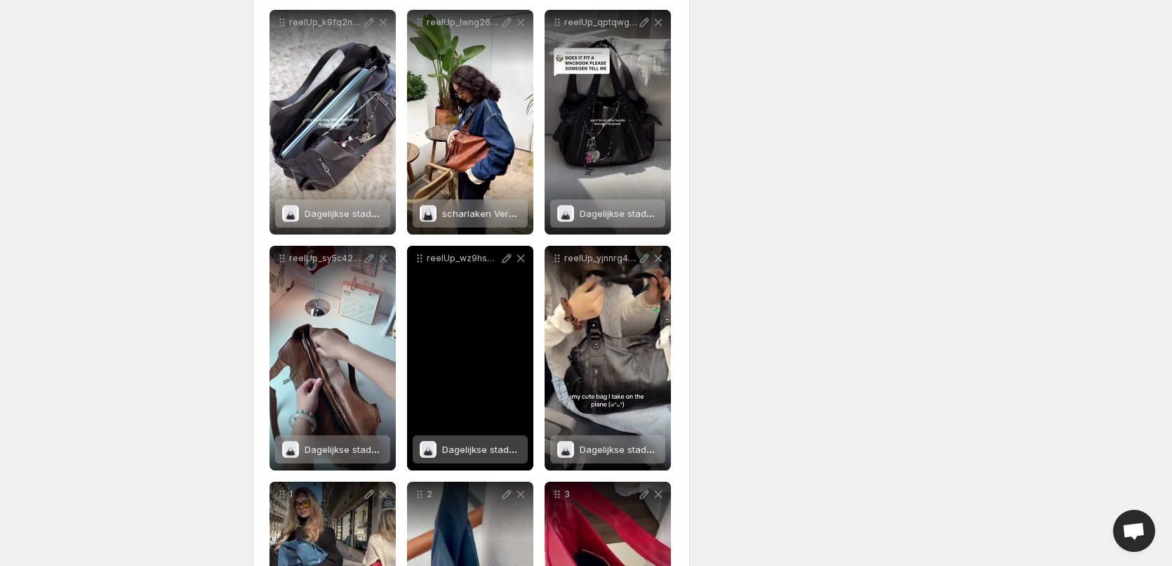
click at [451, 444] on span "Dagelijkse stadstas" at bounding box center [484, 449] width 85 height 11
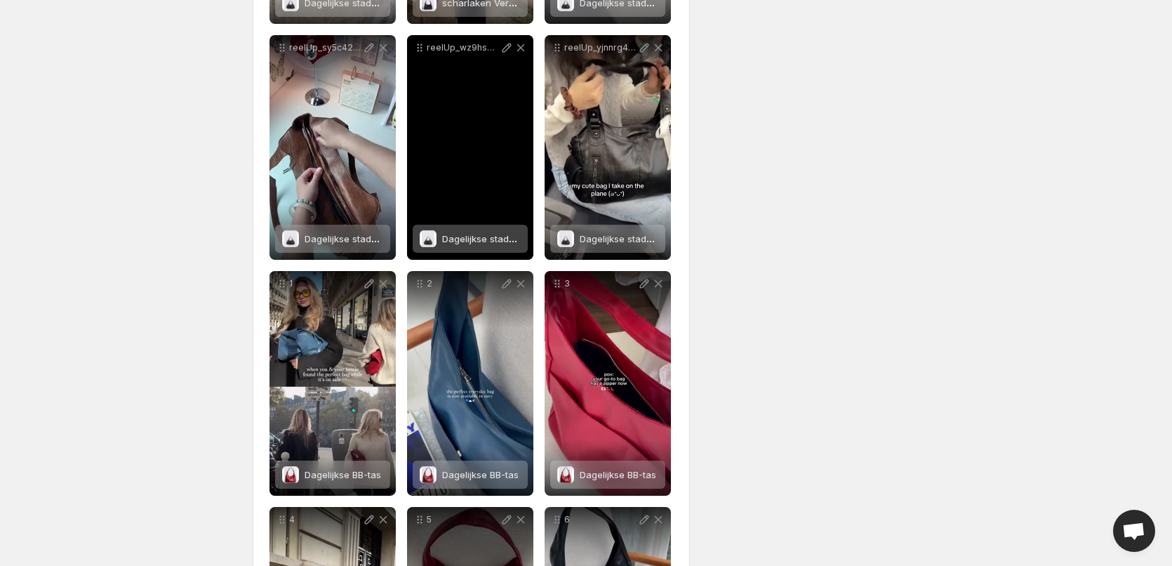
scroll to position [845, 0]
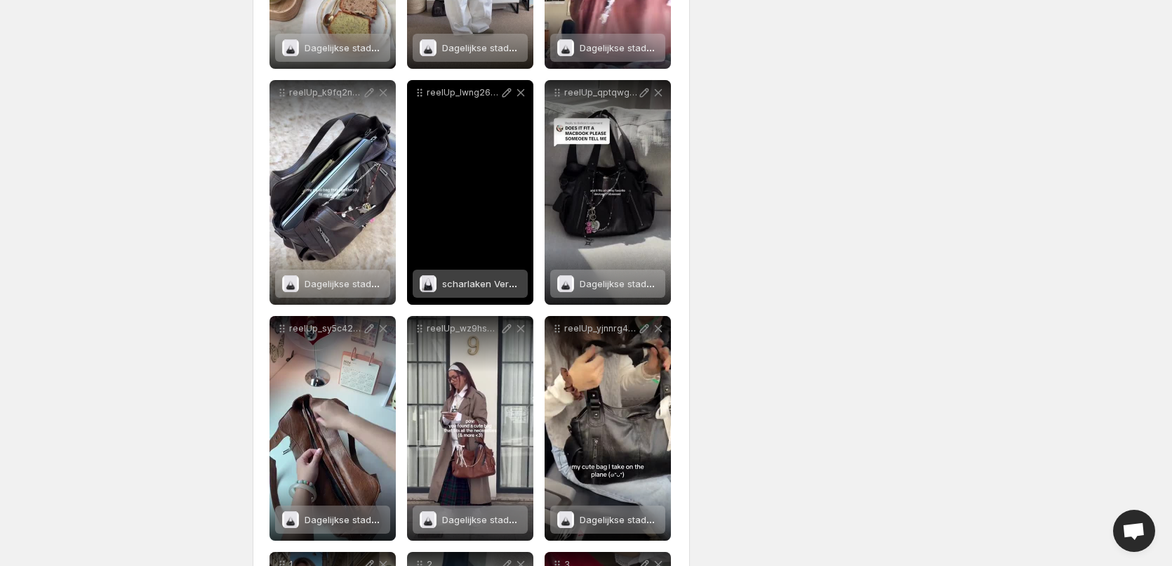
click at [472, 285] on span "scharlaken Verdrietig [PERSON_NAME]" at bounding box center [526, 283] width 168 height 11
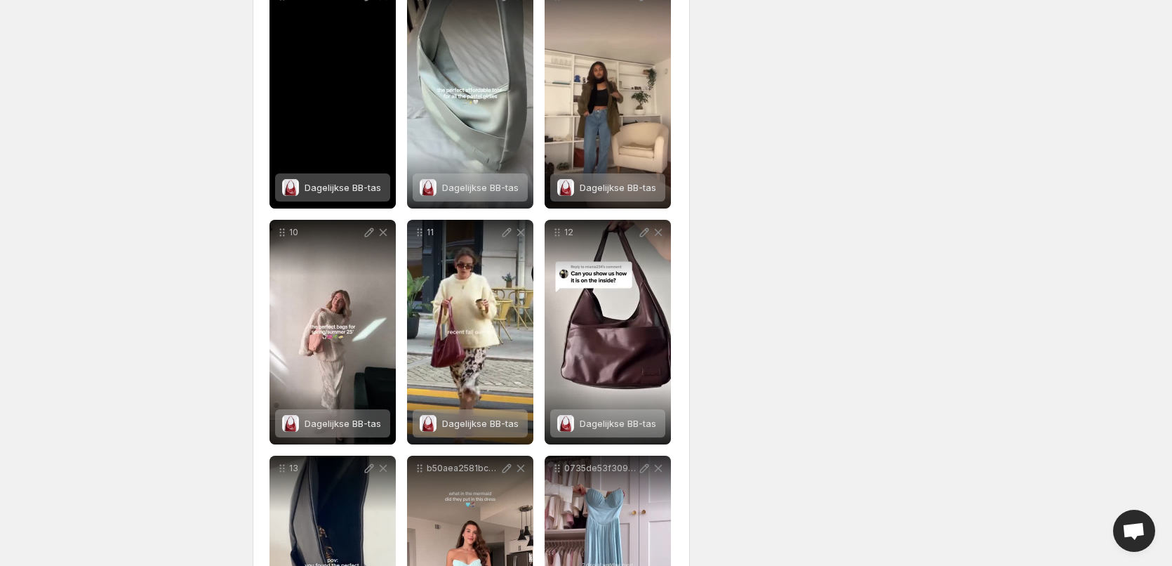
scroll to position [1898, 0]
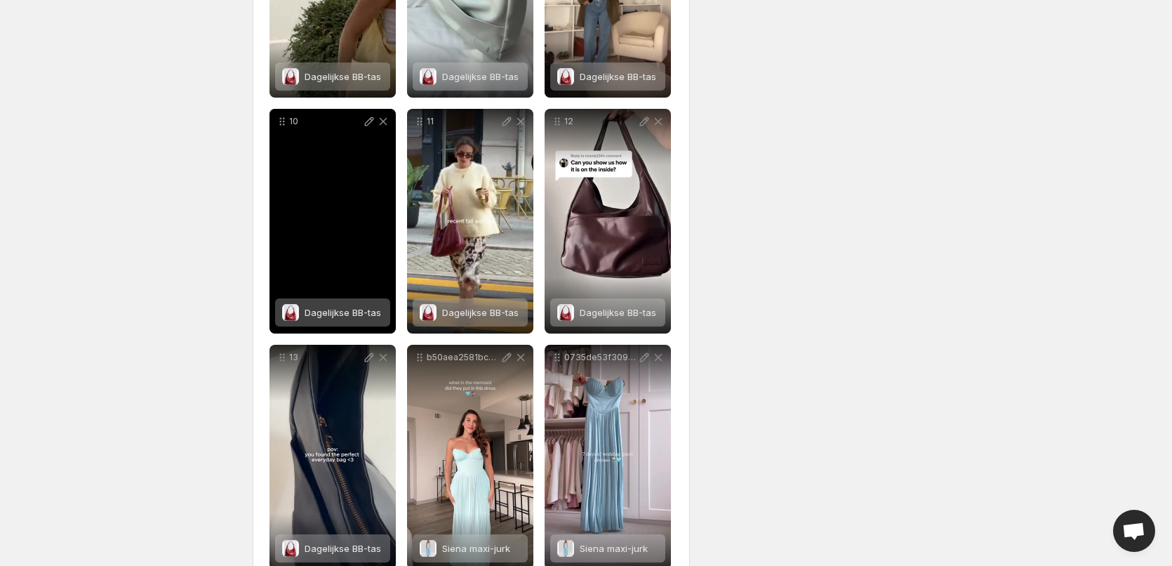
scroll to position [2036, 0]
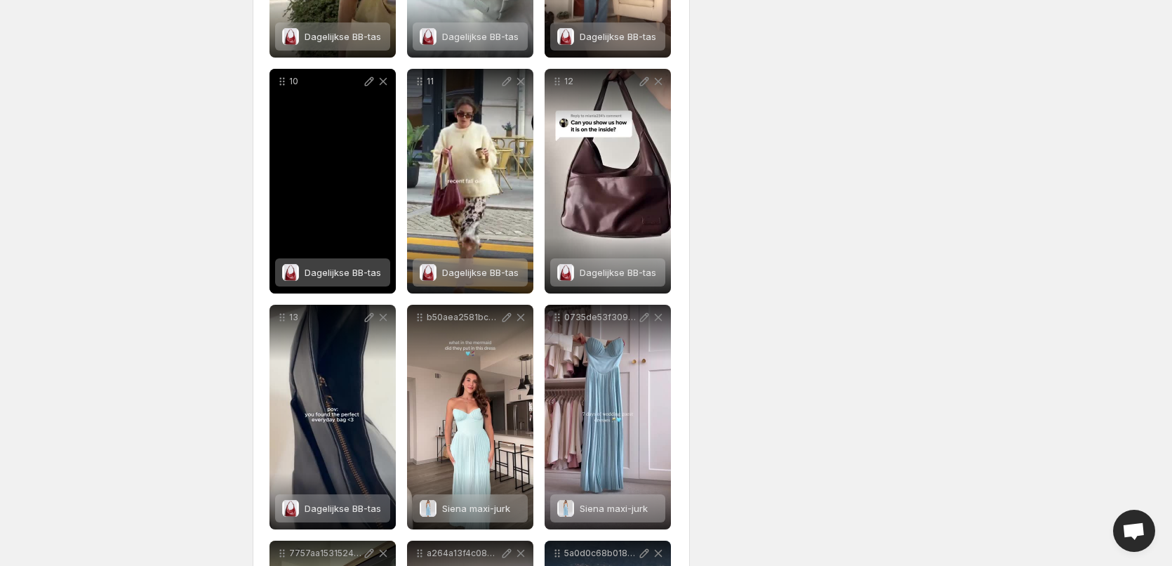
click at [326, 270] on span "Dagelijkse BB-tas" at bounding box center [343, 272] width 77 height 11
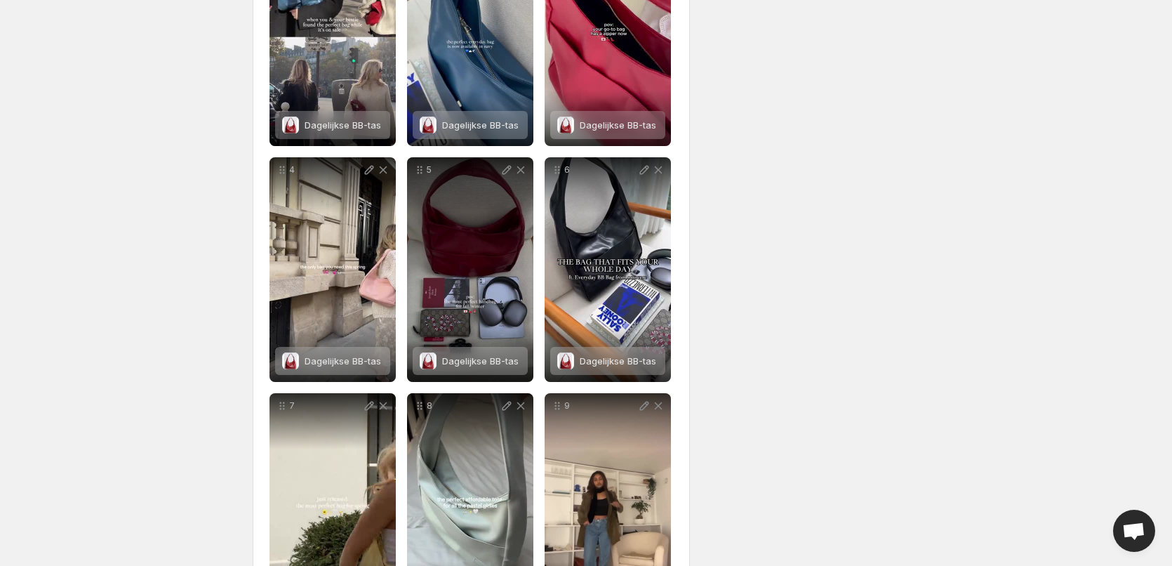
scroll to position [1474, 0]
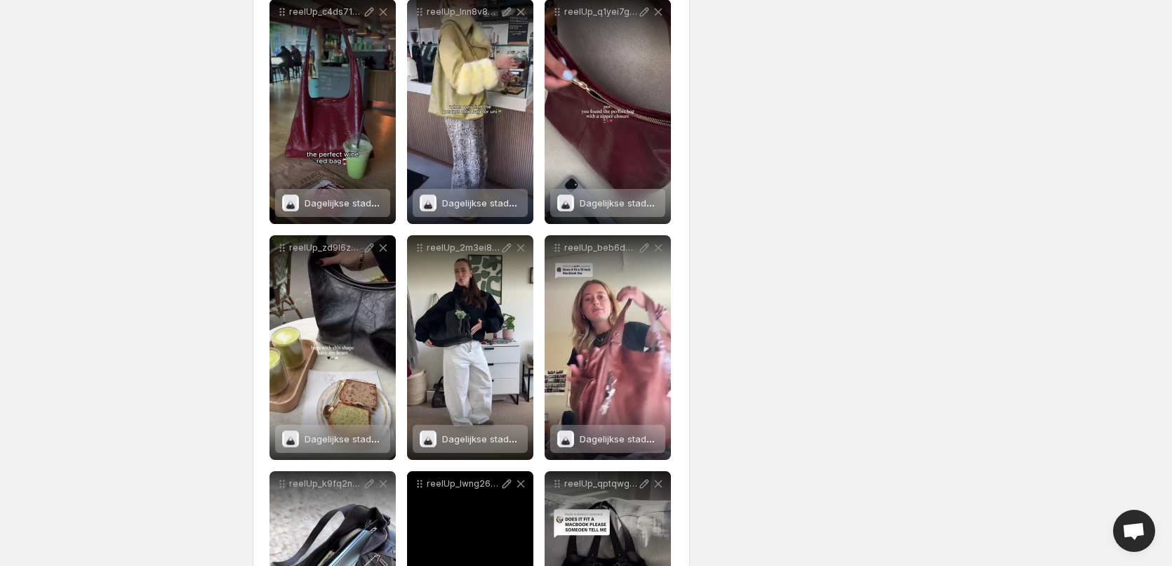
scroll to position [421, 0]
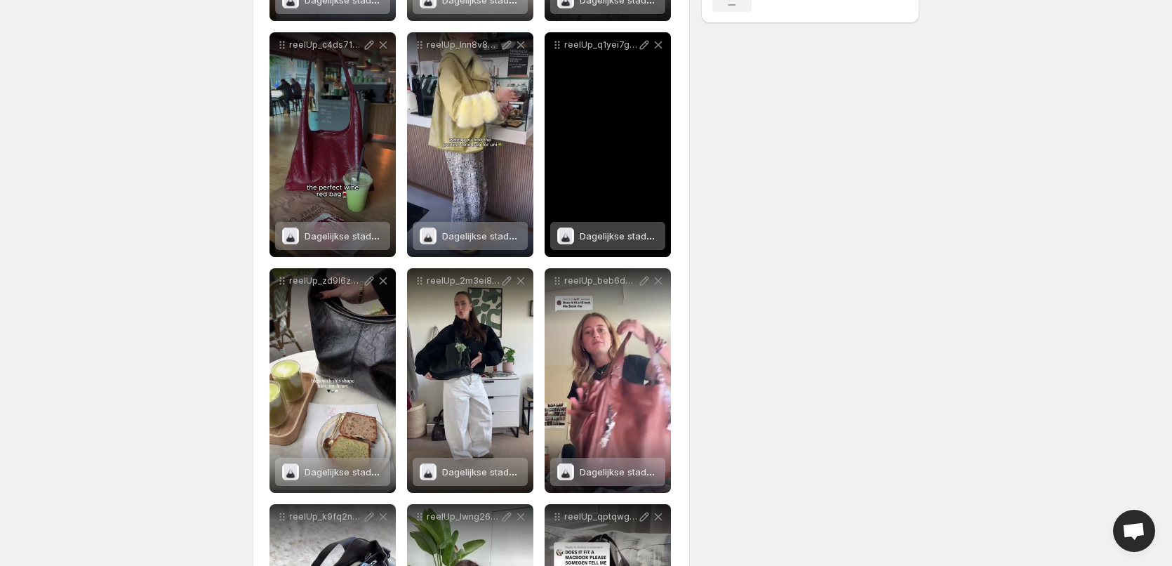
click at [585, 232] on span "Dagelijkse stadstas" at bounding box center [622, 235] width 85 height 11
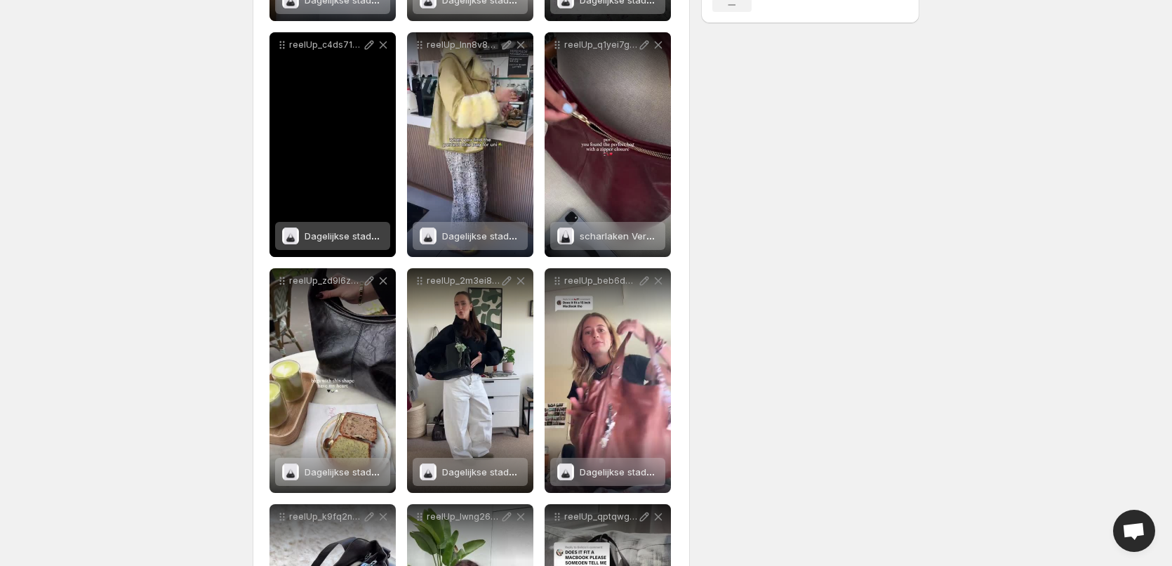
click at [318, 233] on span "Dagelijkse stadstas" at bounding box center [347, 235] width 85 height 11
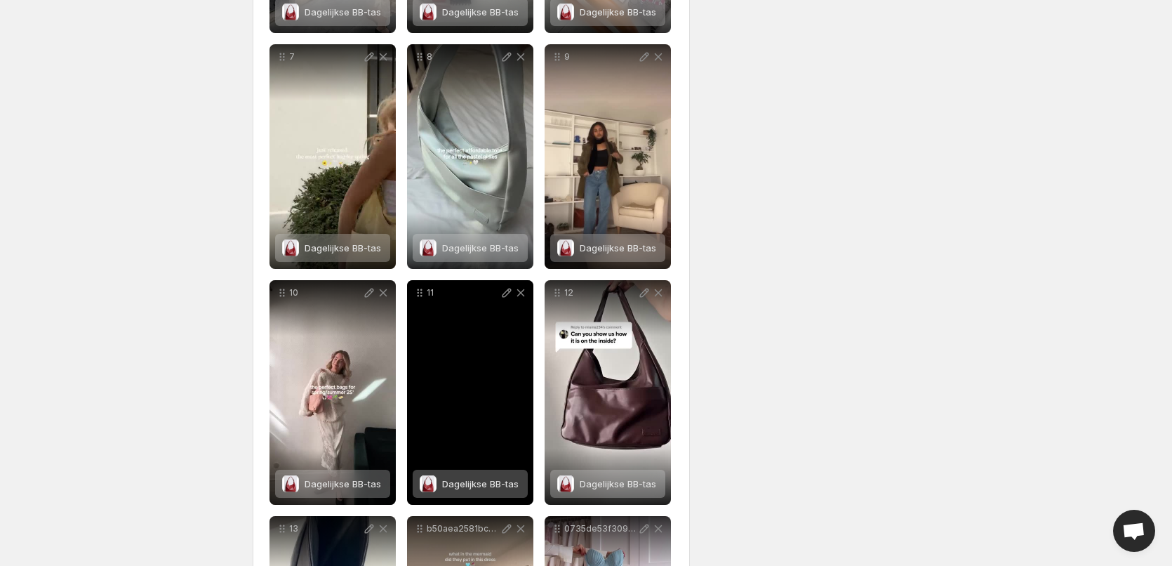
scroll to position [1825, 0]
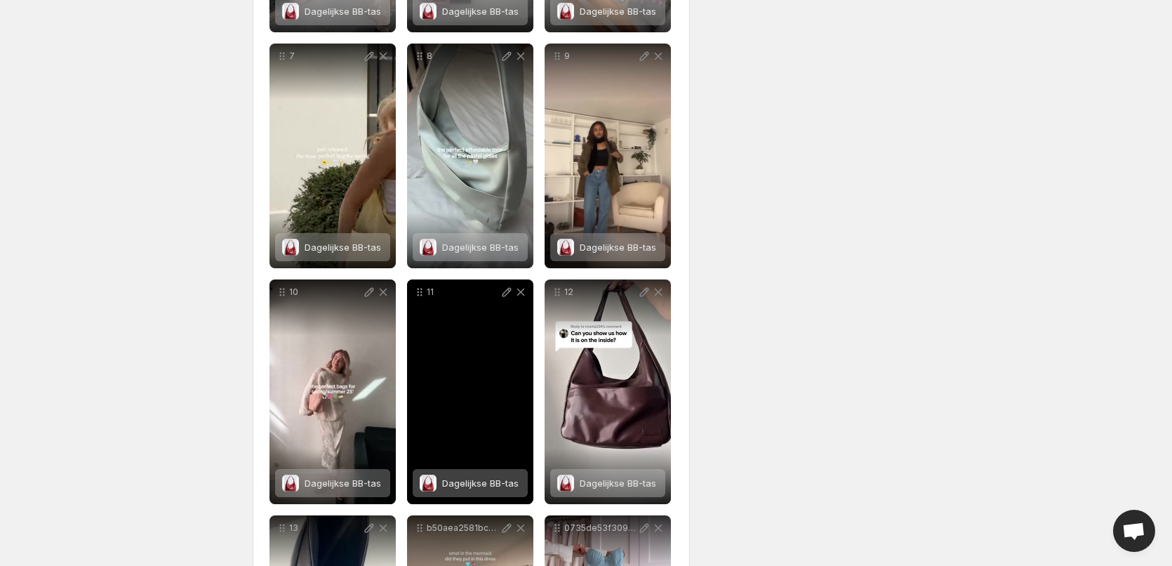
click at [449, 477] on div "Dagelijkse BB-tas" at bounding box center [480, 483] width 77 height 28
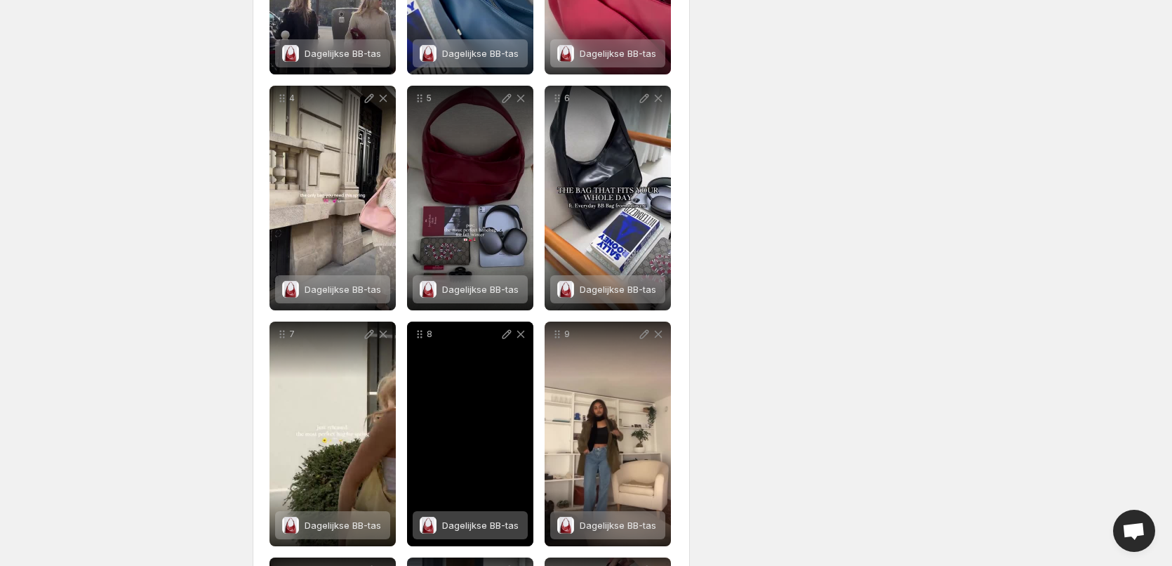
scroll to position [1544, 0]
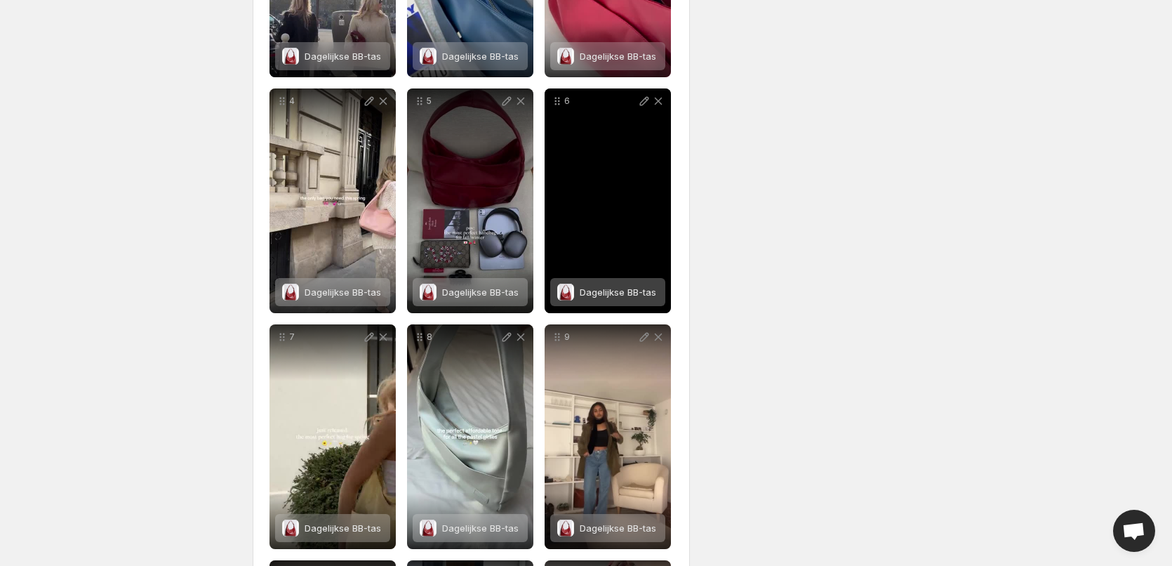
click at [581, 284] on div "Dagelijkse BB-tas" at bounding box center [618, 292] width 77 height 28
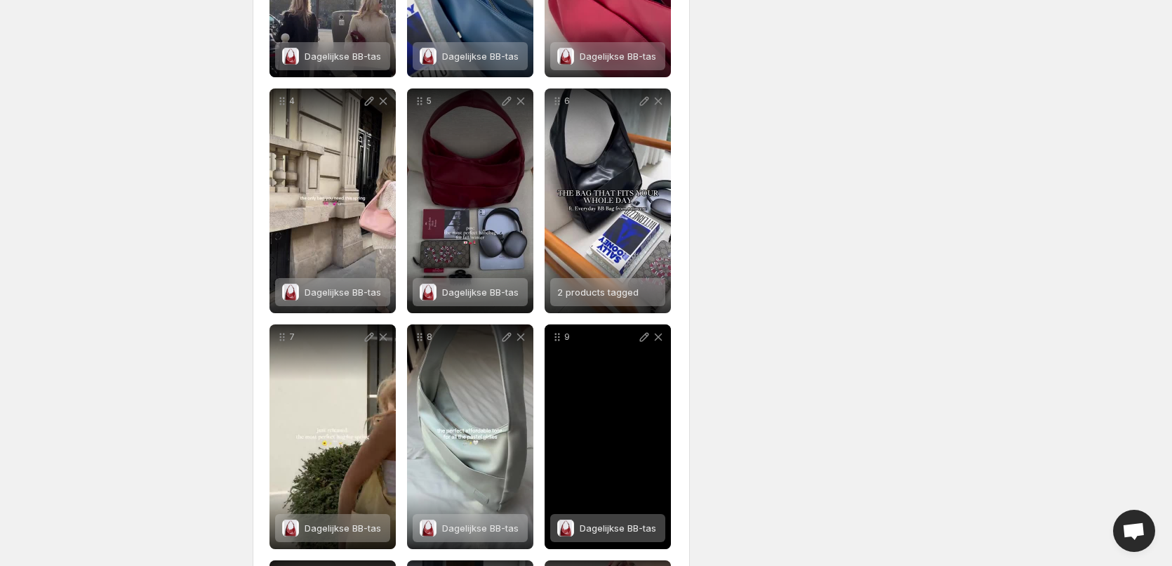
click at [610, 522] on span "Dagelijkse BB-tas" at bounding box center [618, 527] width 77 height 11
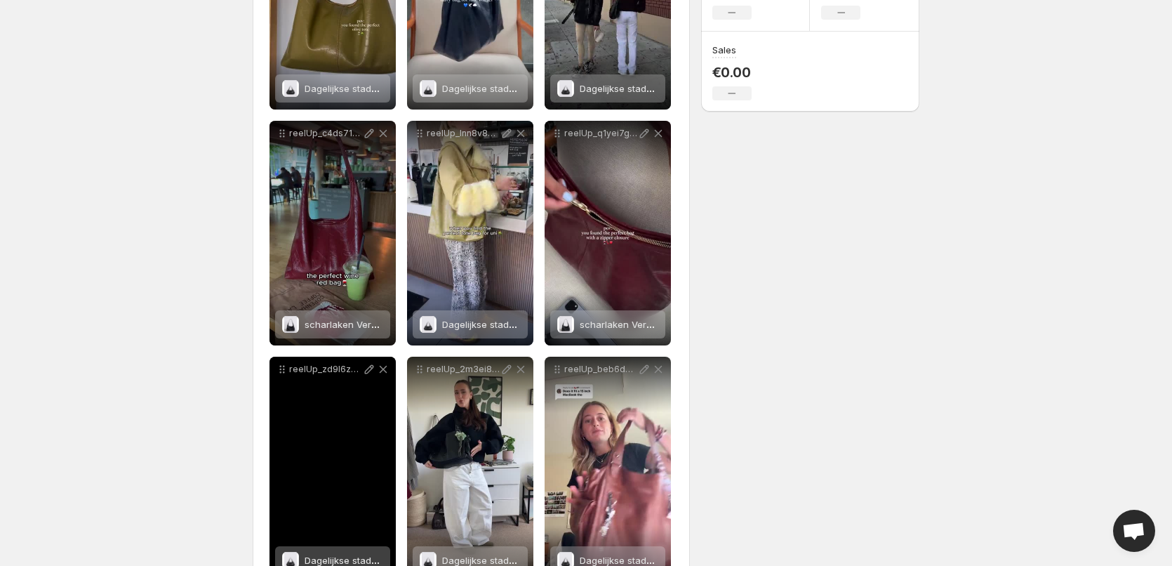
scroll to position [281, 0]
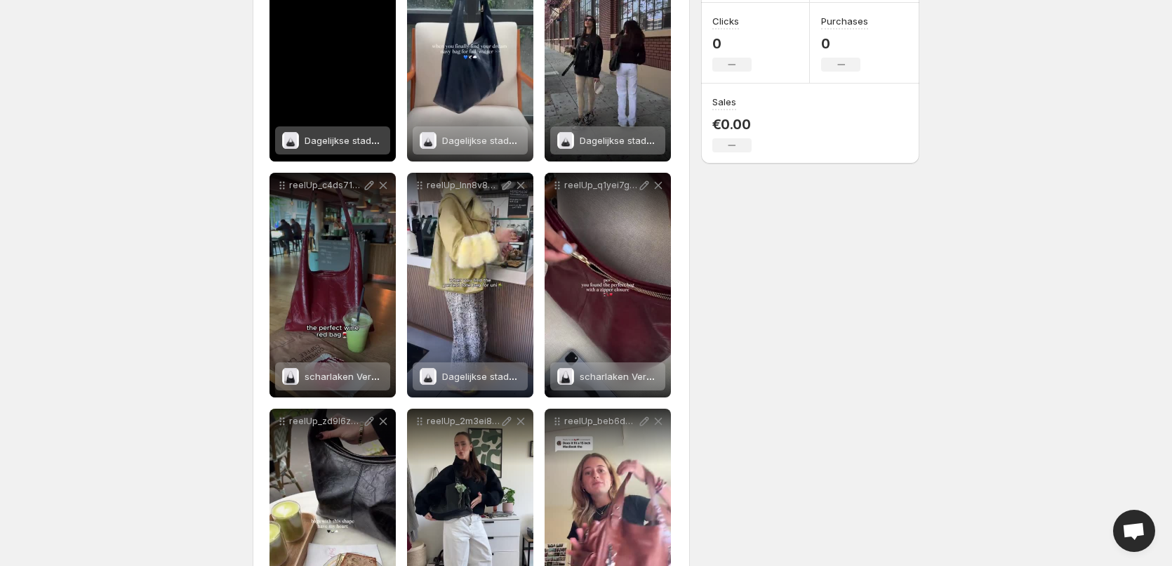
click at [327, 144] on span "Dagelijkse stadstas" at bounding box center [347, 140] width 85 height 11
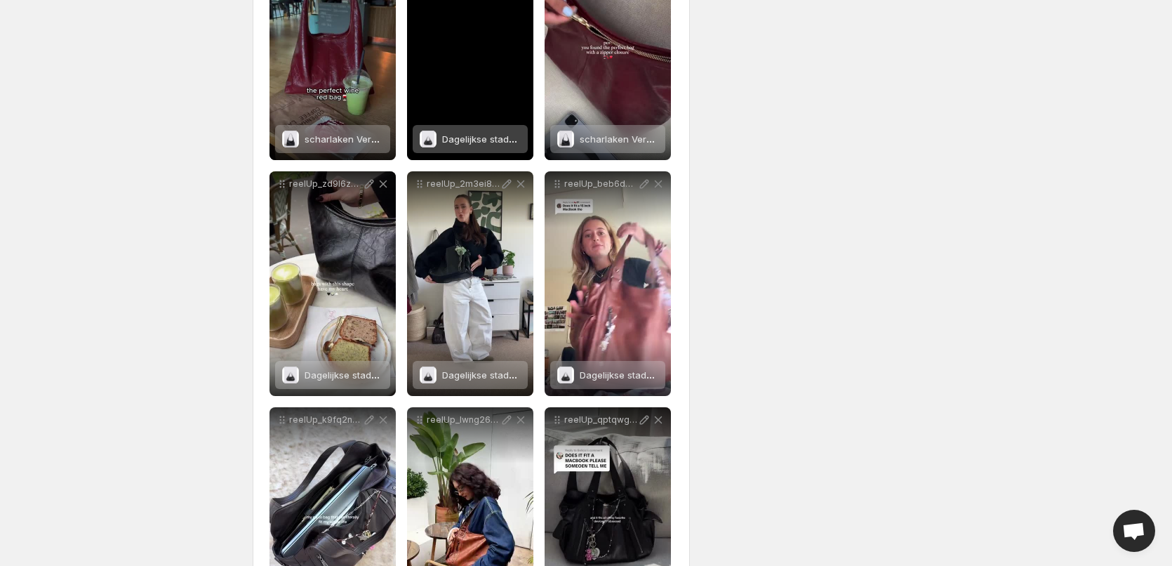
scroll to position [562, 0]
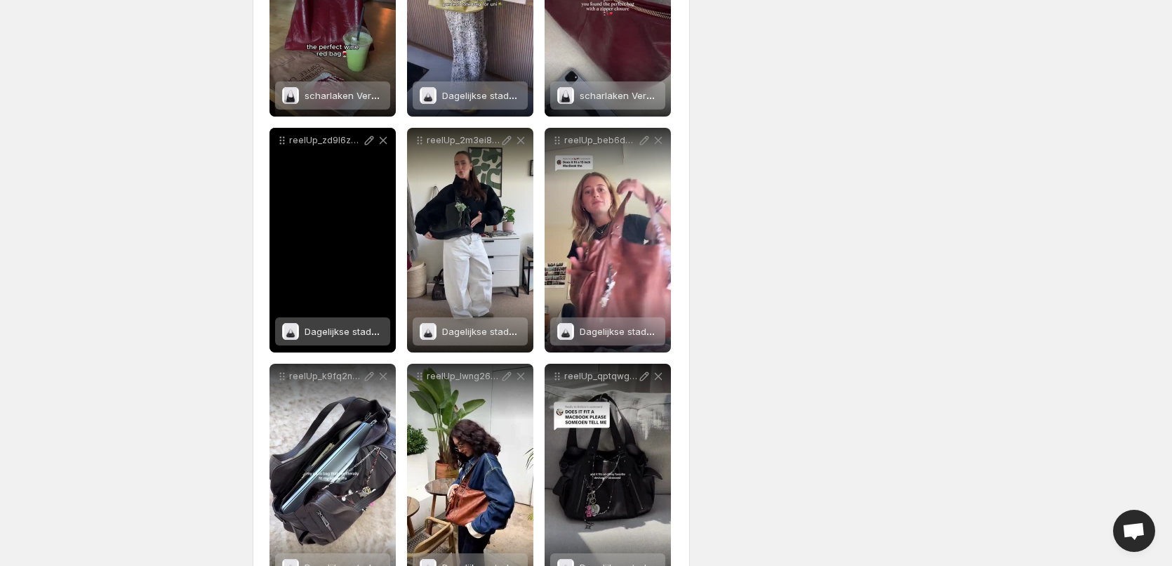
click at [332, 329] on span "Dagelijkse stadstas" at bounding box center [347, 331] width 85 height 11
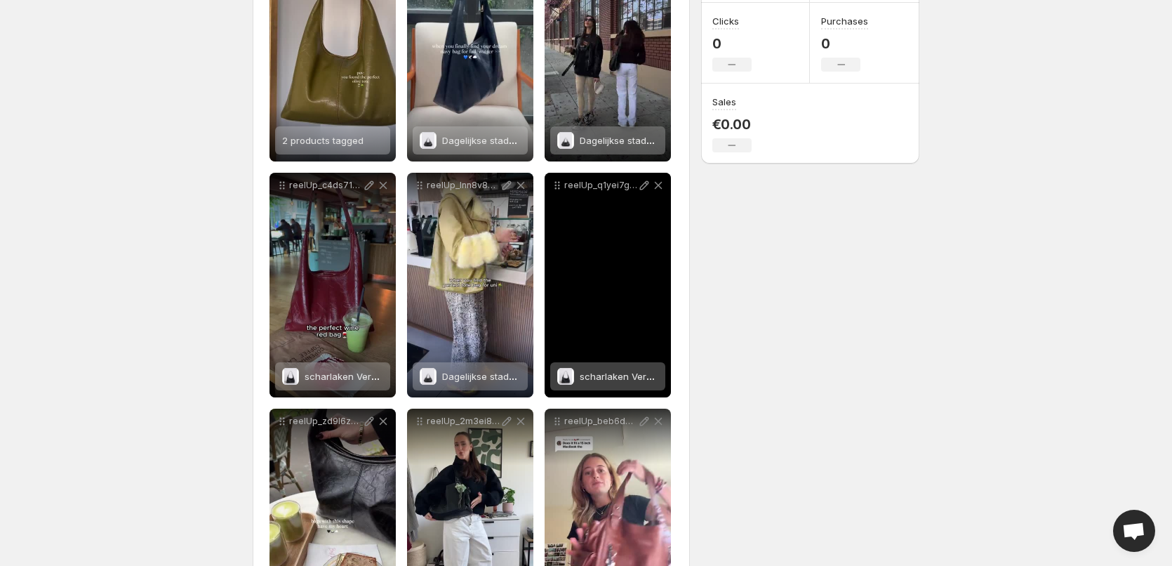
scroll to position [140, 0]
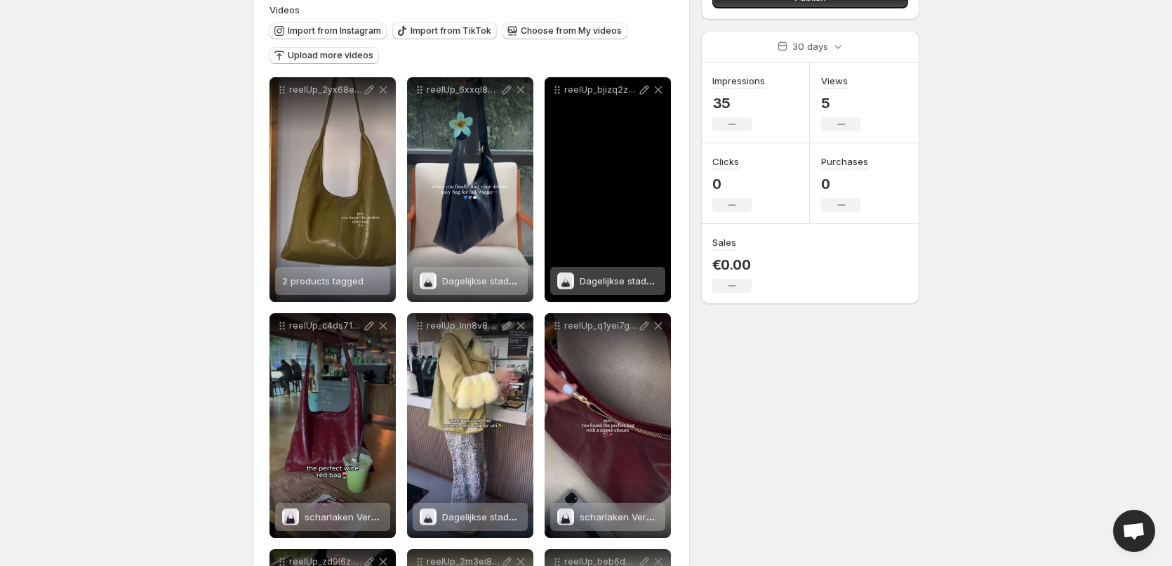
click at [607, 278] on span "Dagelijkse stadstas" at bounding box center [622, 280] width 85 height 11
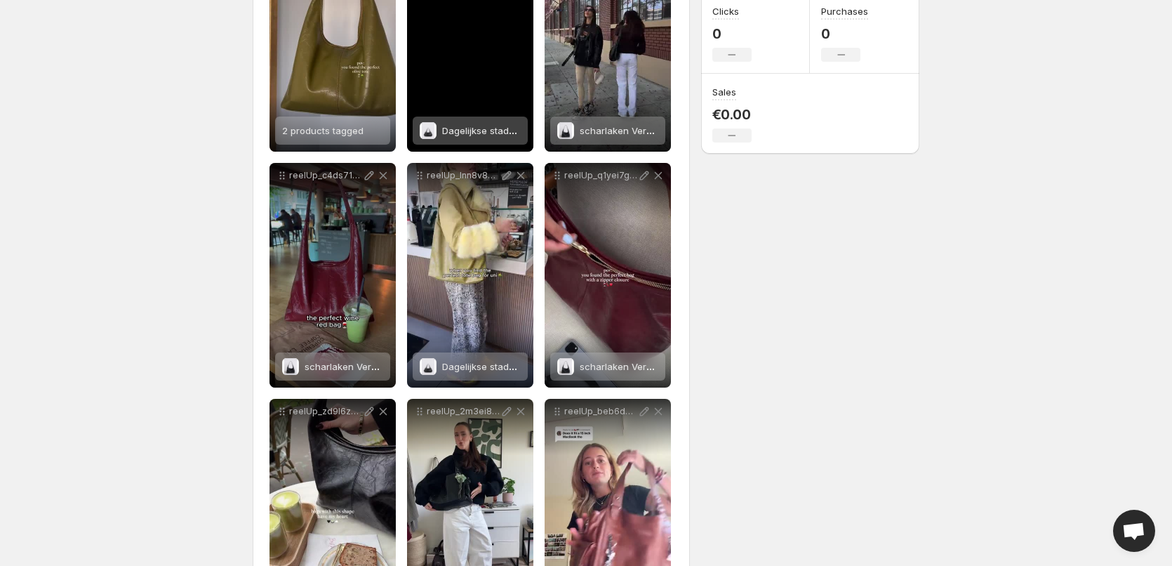
scroll to position [424, 0]
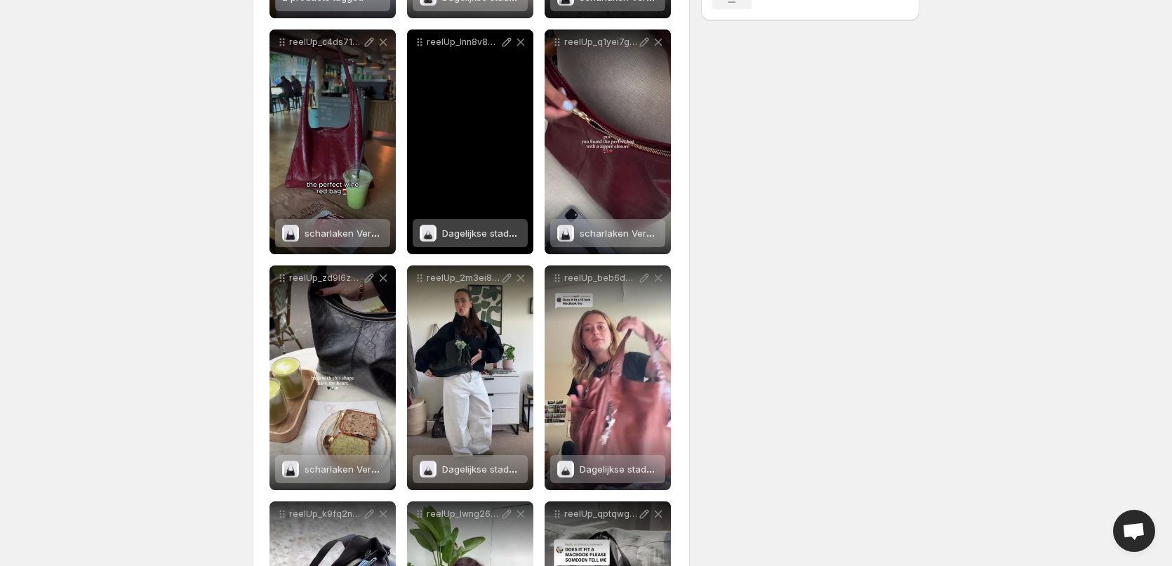
click at [453, 229] on span "Dagelijkse stadstas" at bounding box center [484, 232] width 85 height 11
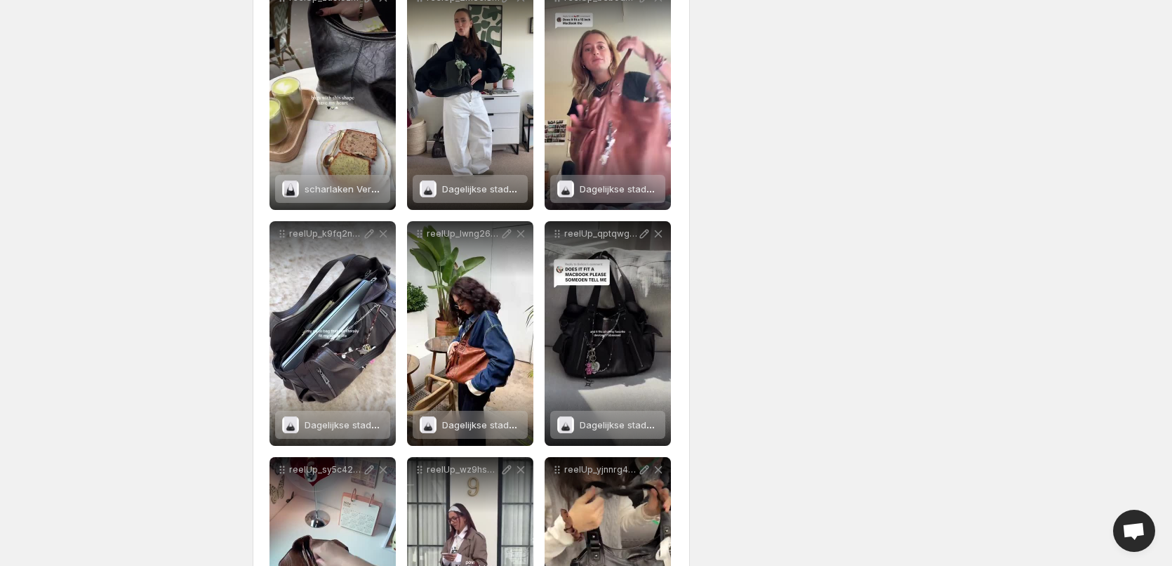
scroll to position [705, 0]
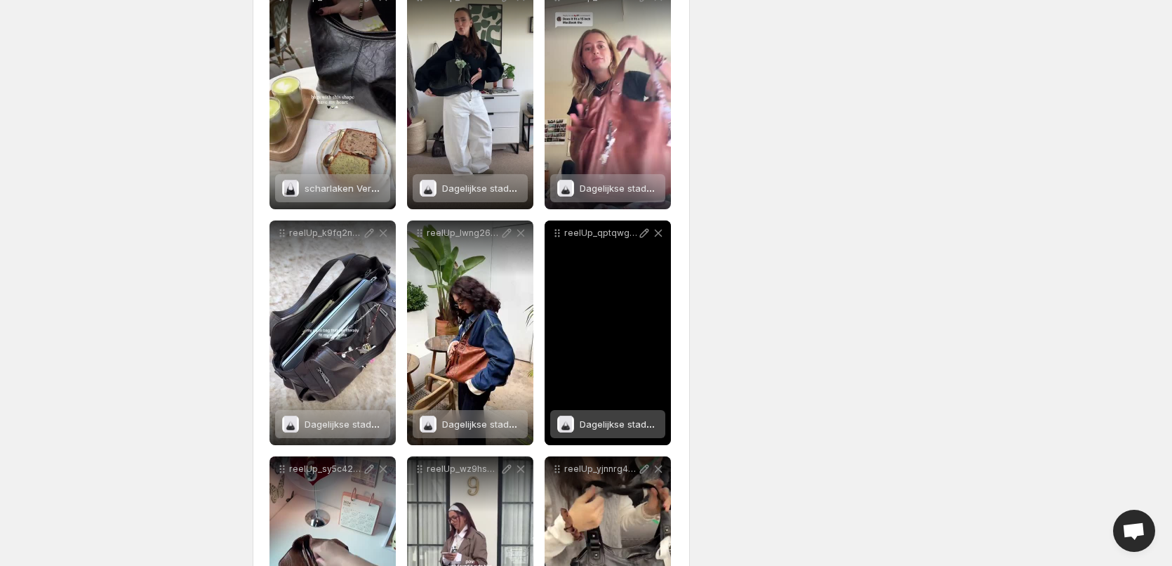
click at [583, 420] on span "Dagelijkse stadstas" at bounding box center [622, 423] width 85 height 11
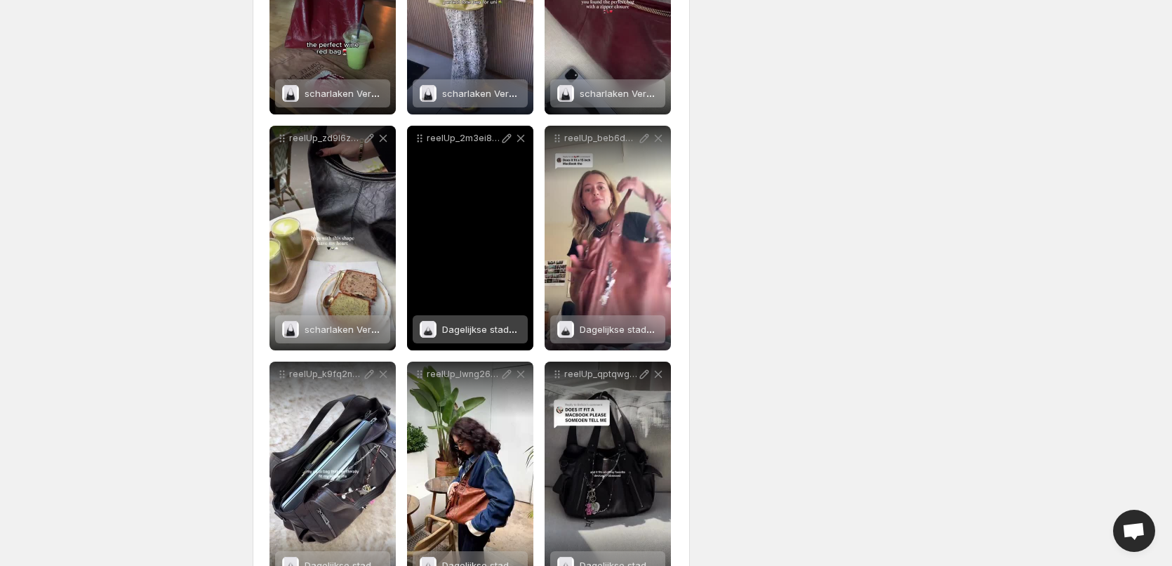
scroll to position [564, 0]
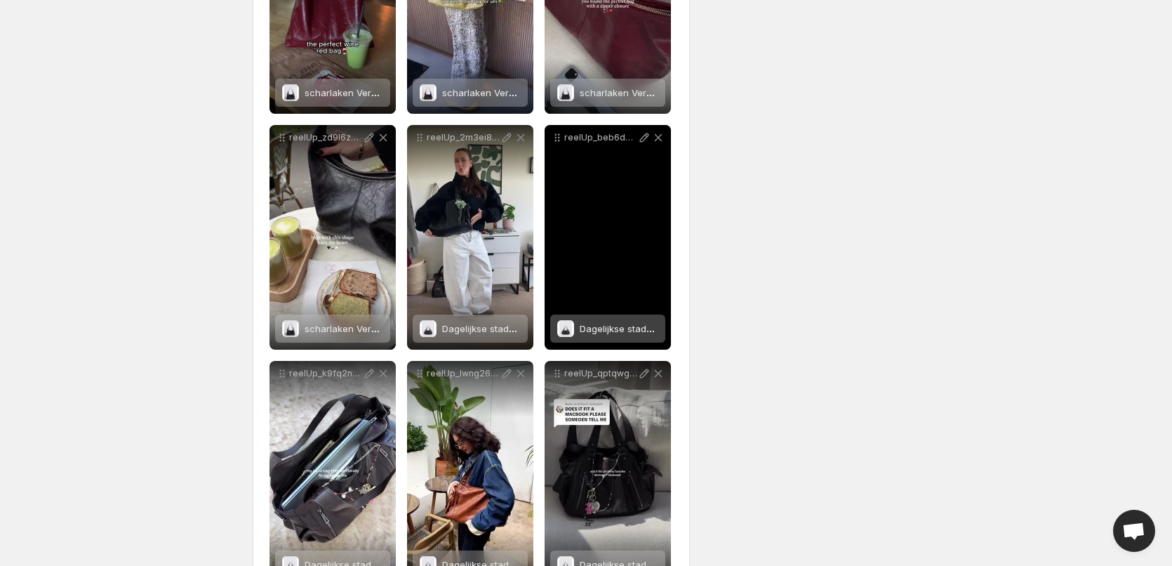
click at [609, 332] on span "Dagelijkse stadstas" at bounding box center [622, 328] width 85 height 11
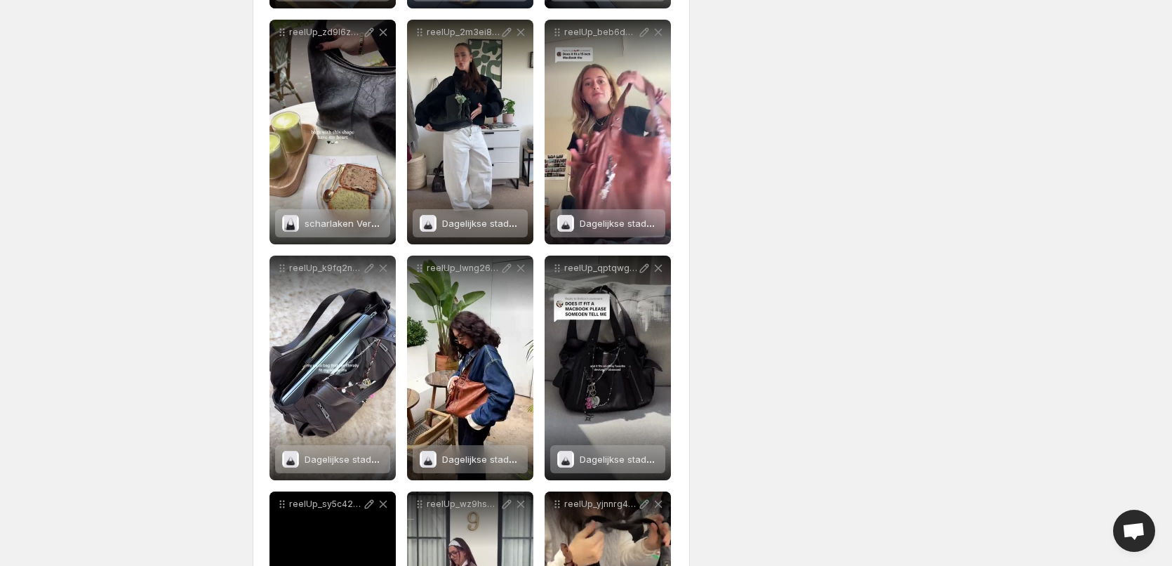
scroll to position [845, 0]
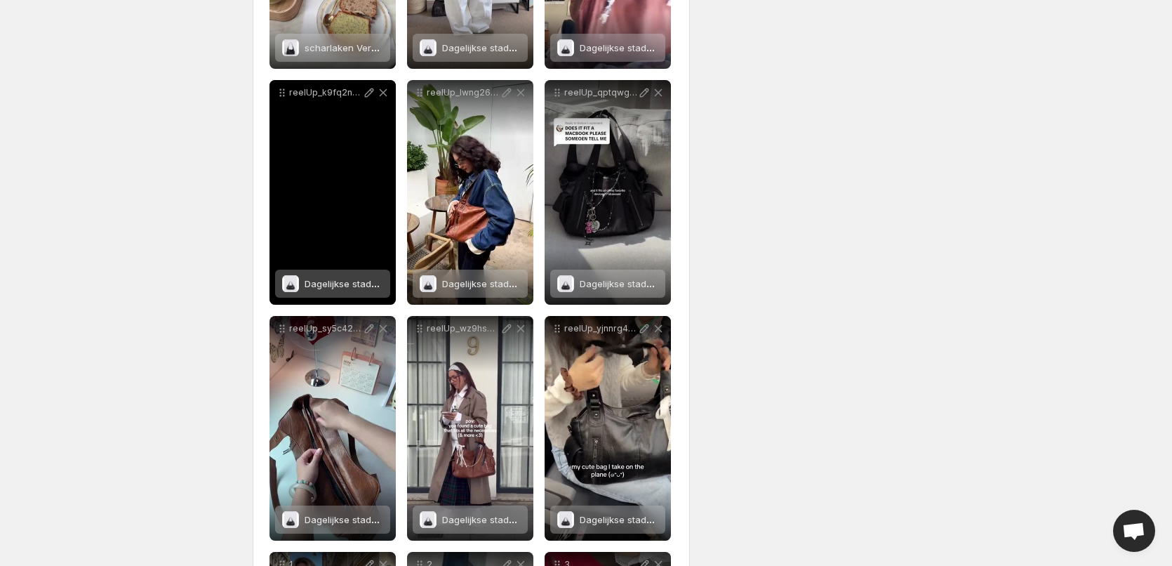
click at [310, 265] on div "reelUp_k9fq2n2wxkl1735376682434_short" at bounding box center [333, 192] width 126 height 225
click at [314, 285] on span "Dagelijkse stadstas" at bounding box center [347, 283] width 85 height 11
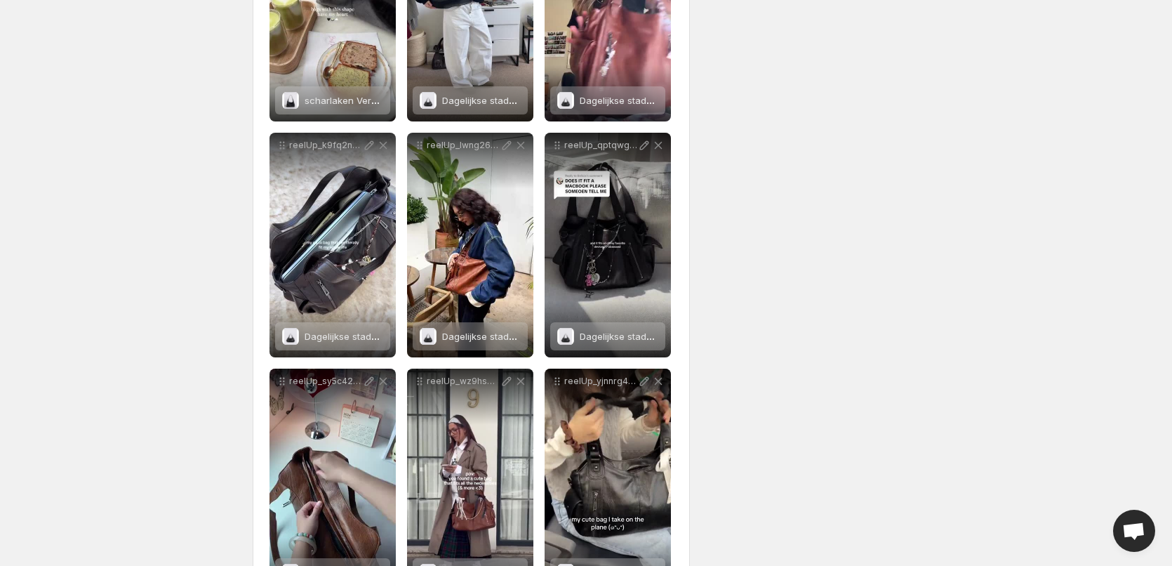
scroll to position [775, 0]
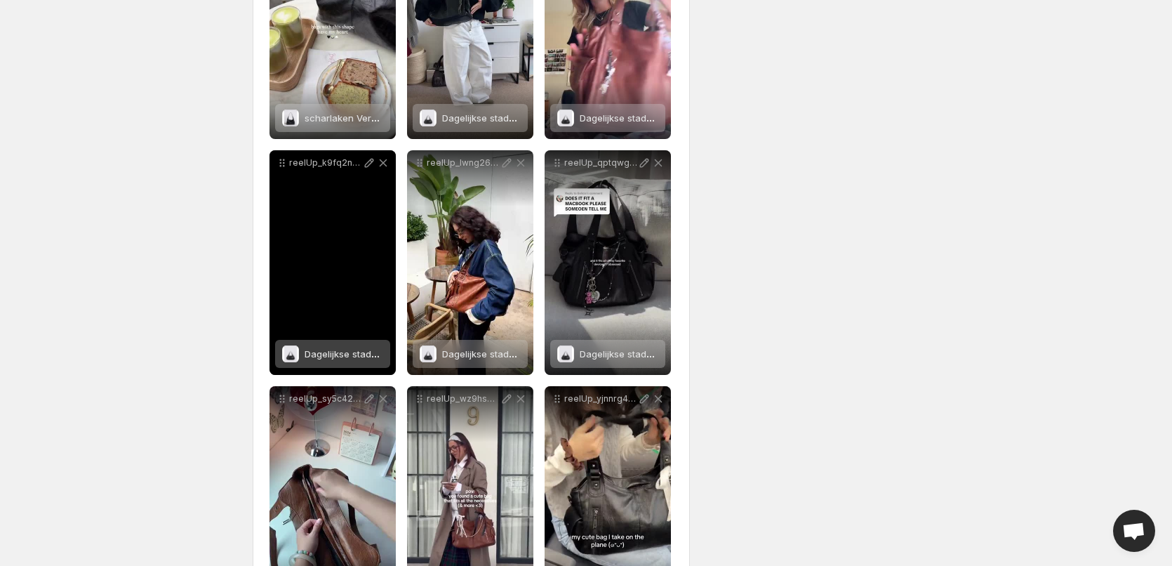
click at [300, 350] on div "Dagelijkse stadstas" at bounding box center [332, 354] width 115 height 28
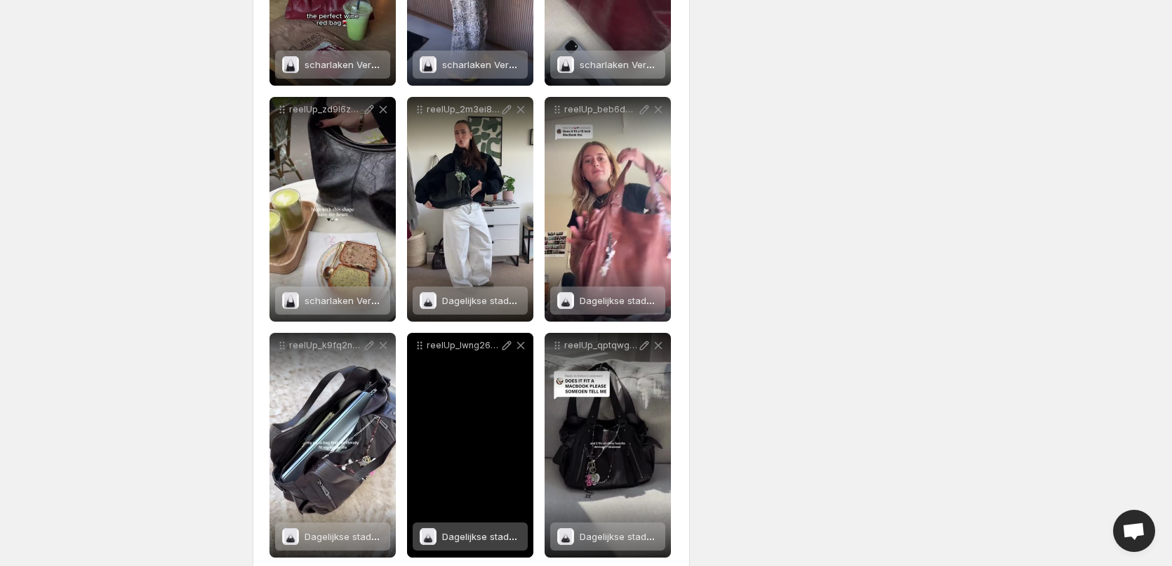
scroll to position [564, 0]
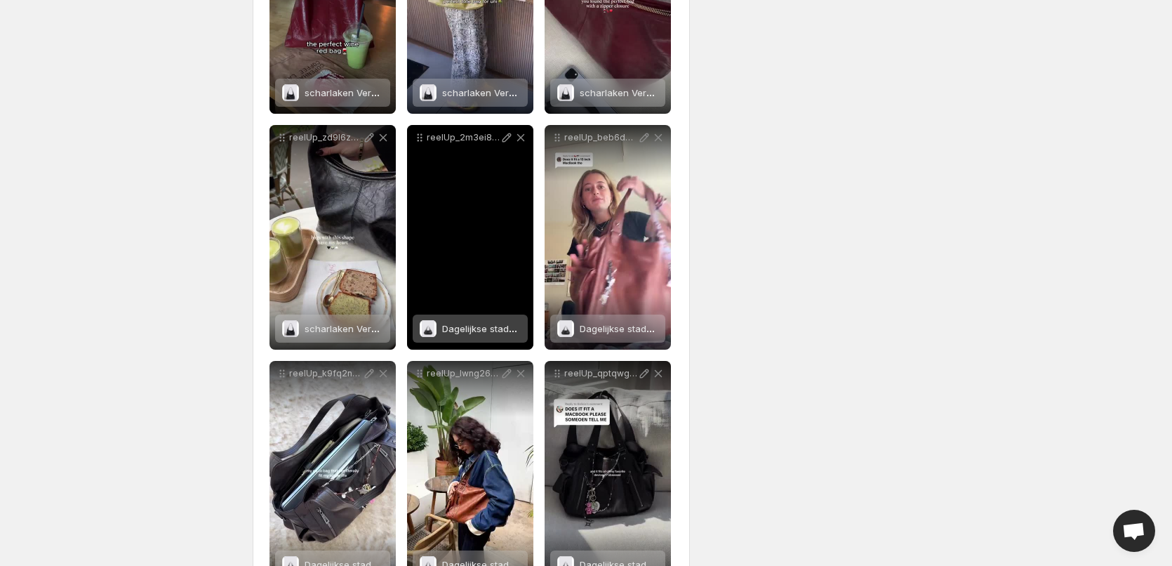
click at [453, 325] on span "Dagelijkse stadstas" at bounding box center [484, 328] width 85 height 11
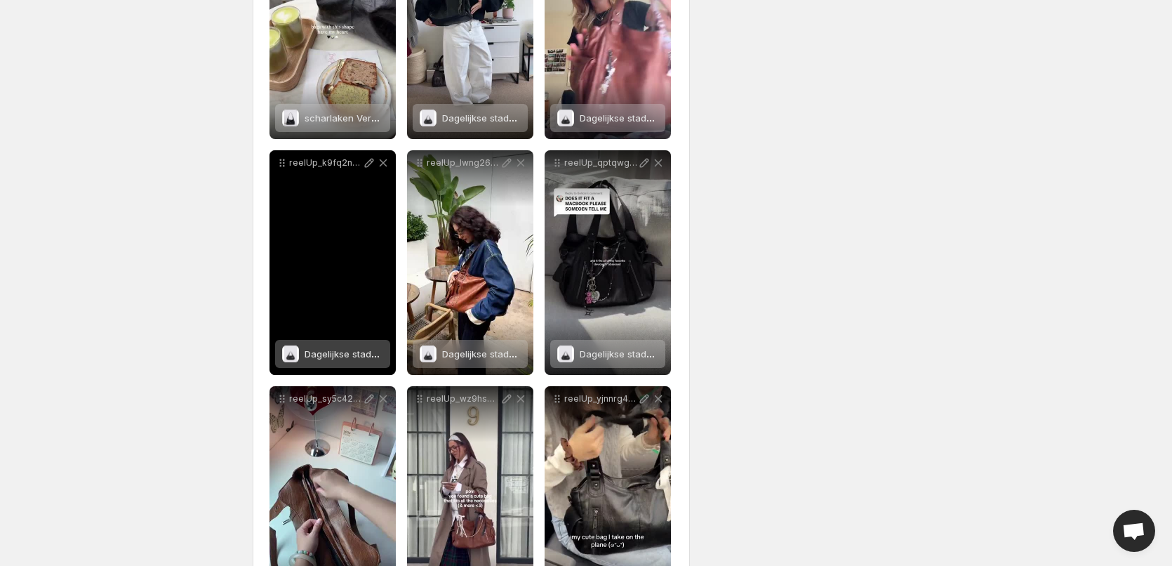
scroll to position [986, 0]
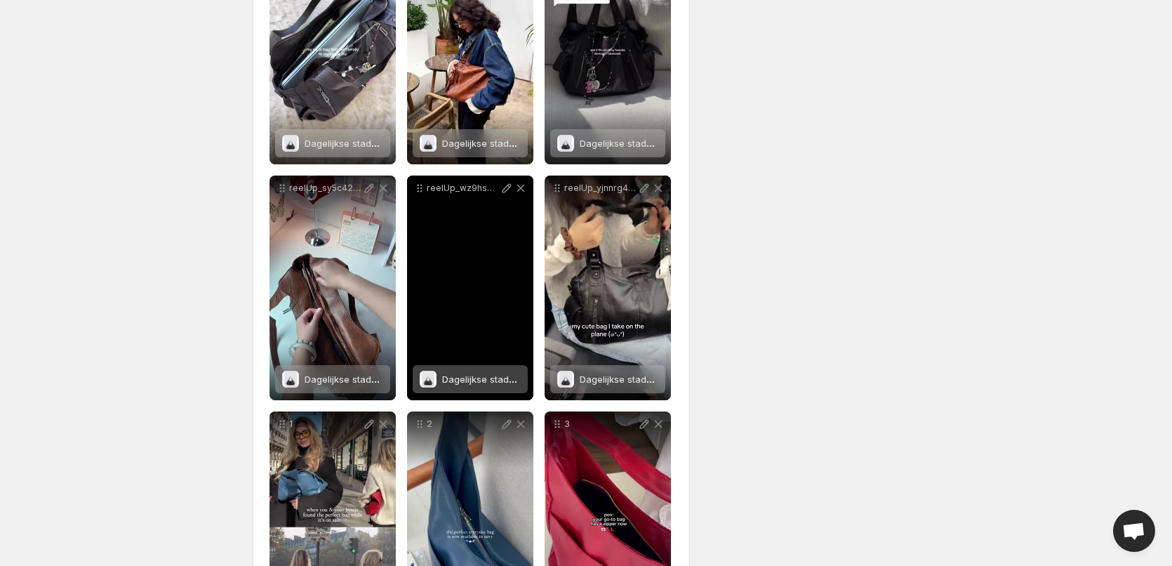
click at [461, 376] on span "Dagelijkse stadstas" at bounding box center [484, 378] width 85 height 11
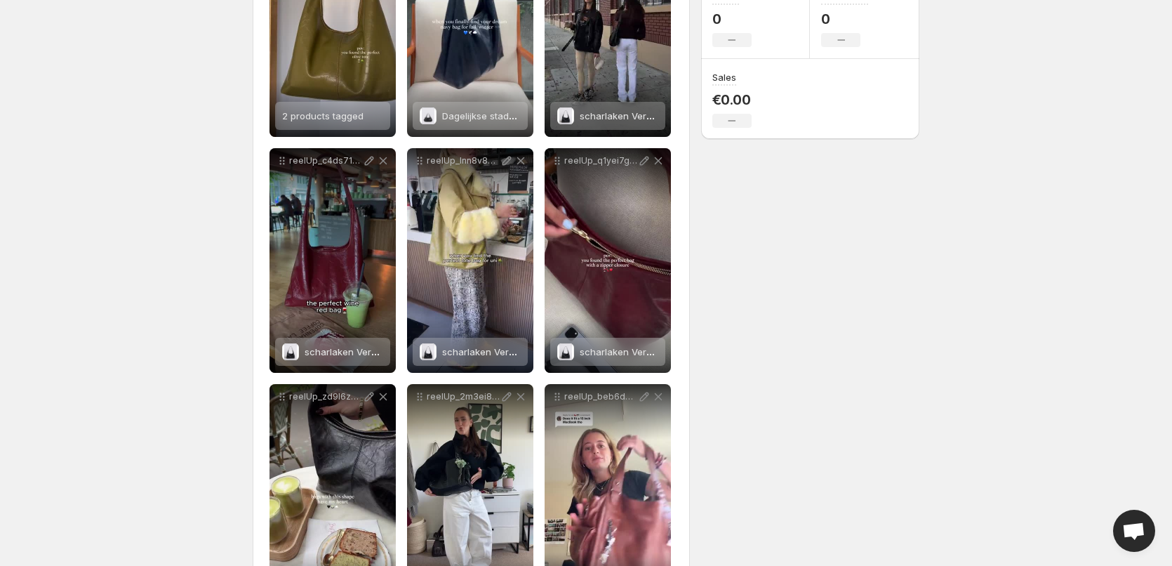
scroll to position [213, 0]
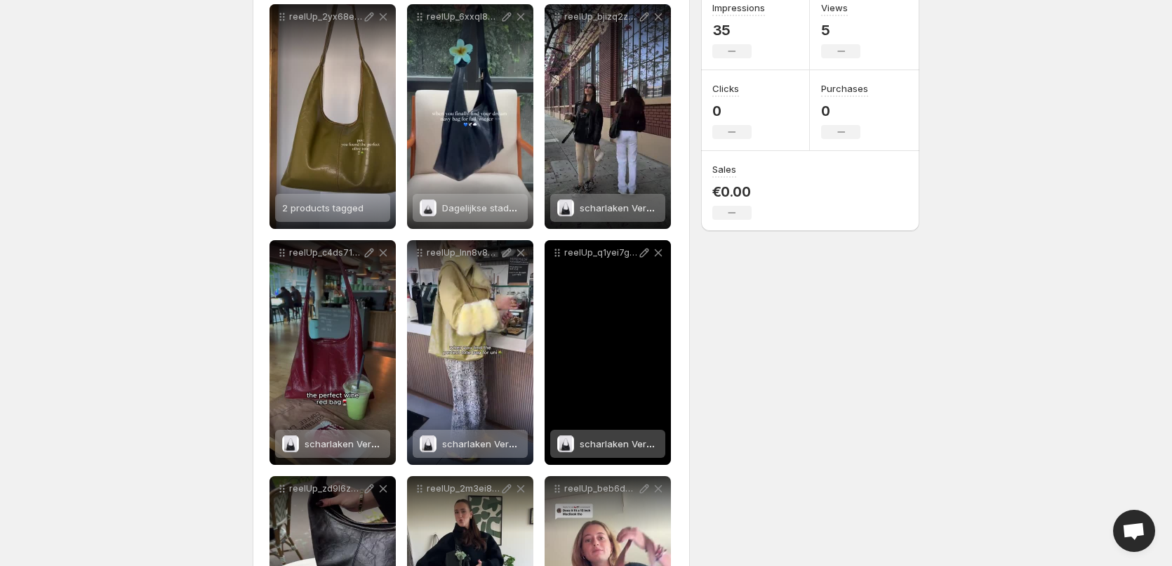
click at [592, 445] on span "scharlaken Verdrietig [PERSON_NAME]" at bounding box center [664, 443] width 168 height 11
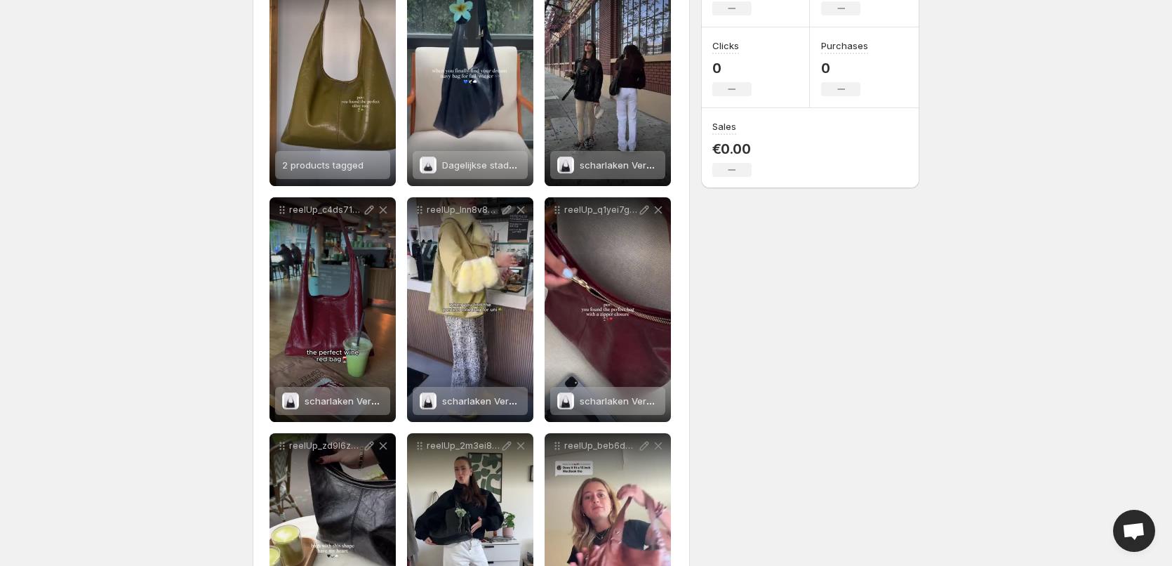
scroll to position [284, 0]
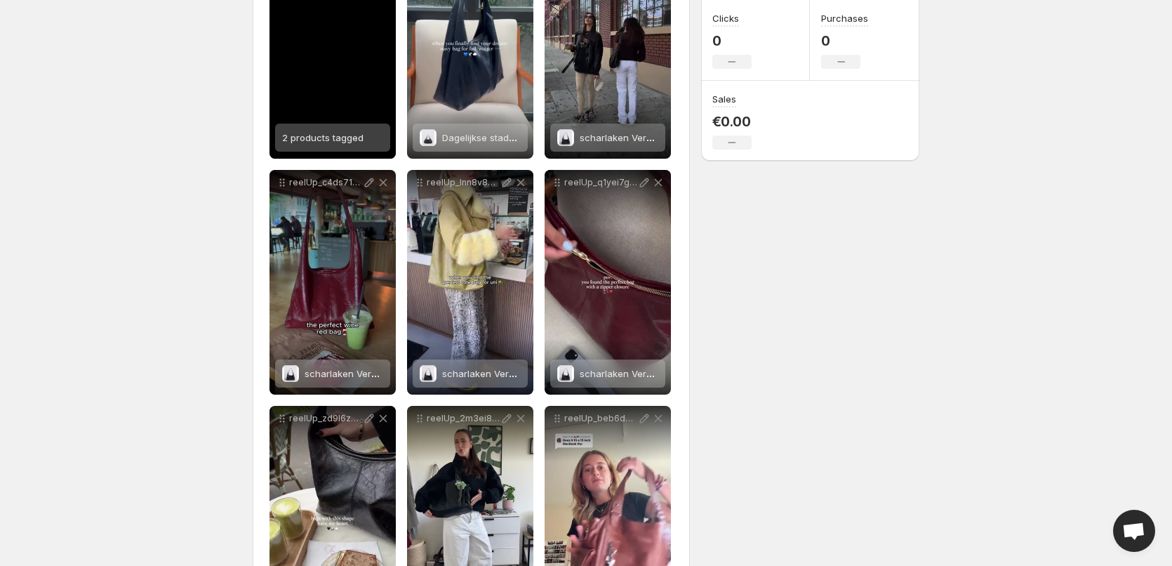
click at [299, 133] on span "2 products tagged" at bounding box center [322, 137] width 81 height 11
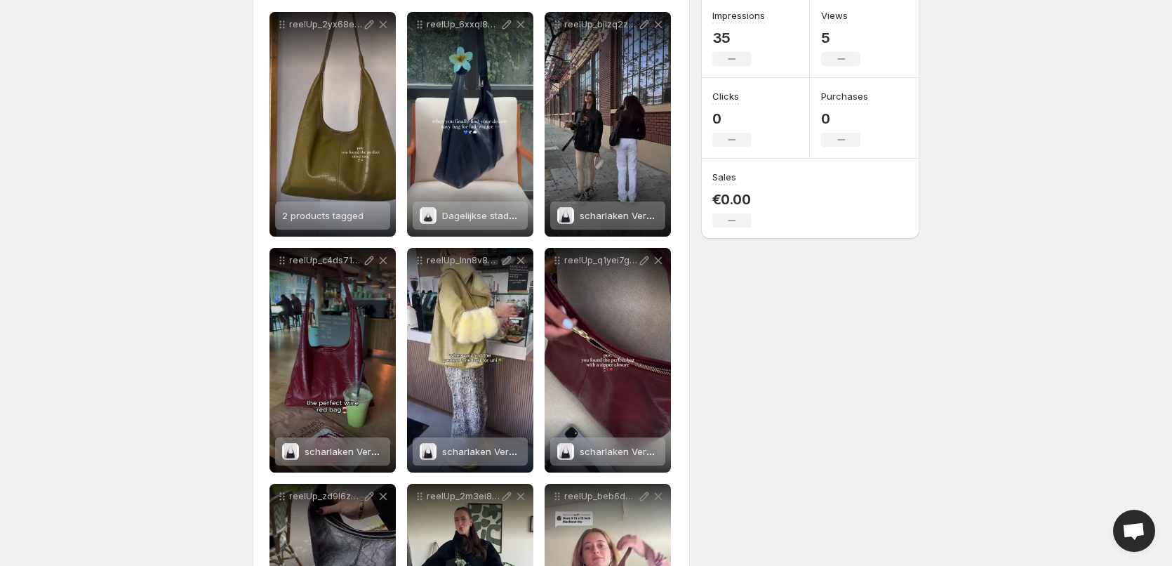
scroll to position [143, 0]
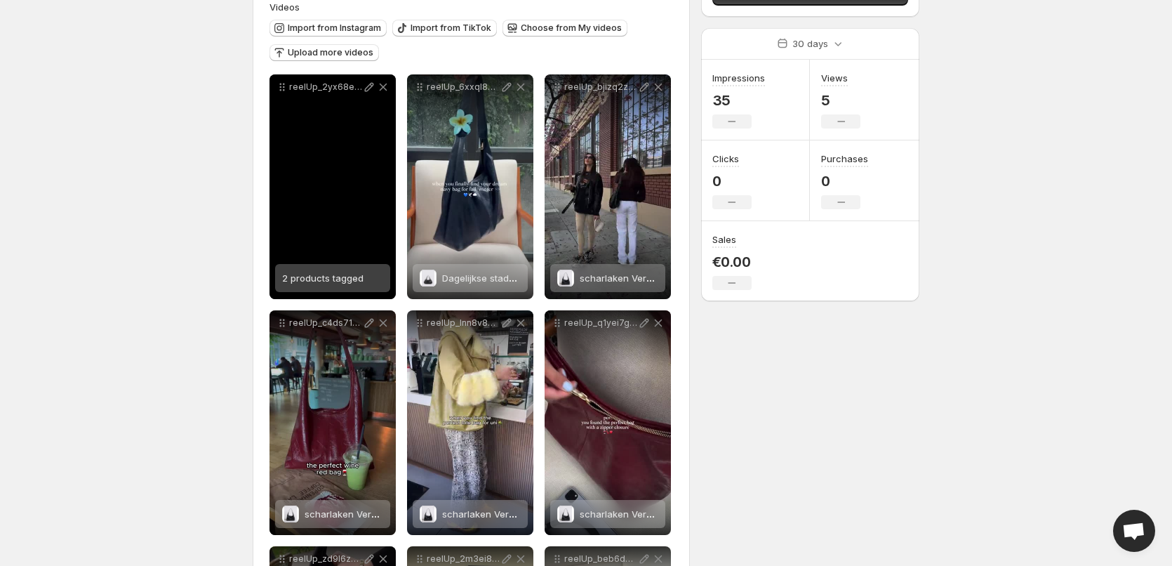
click at [326, 279] on span "2 products tagged" at bounding box center [322, 277] width 81 height 11
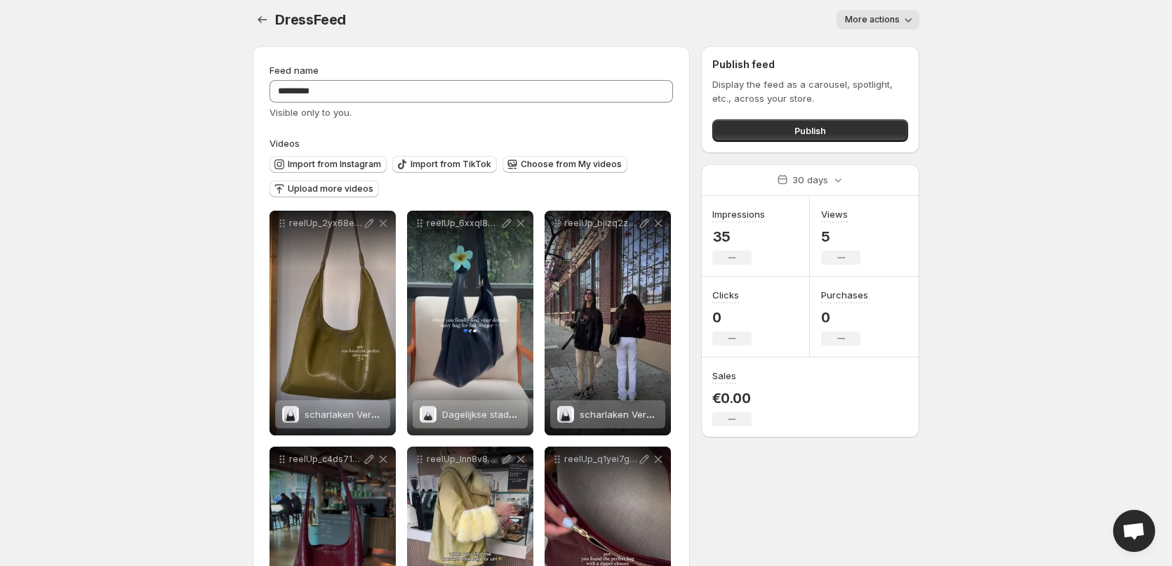
scroll to position [0, 0]
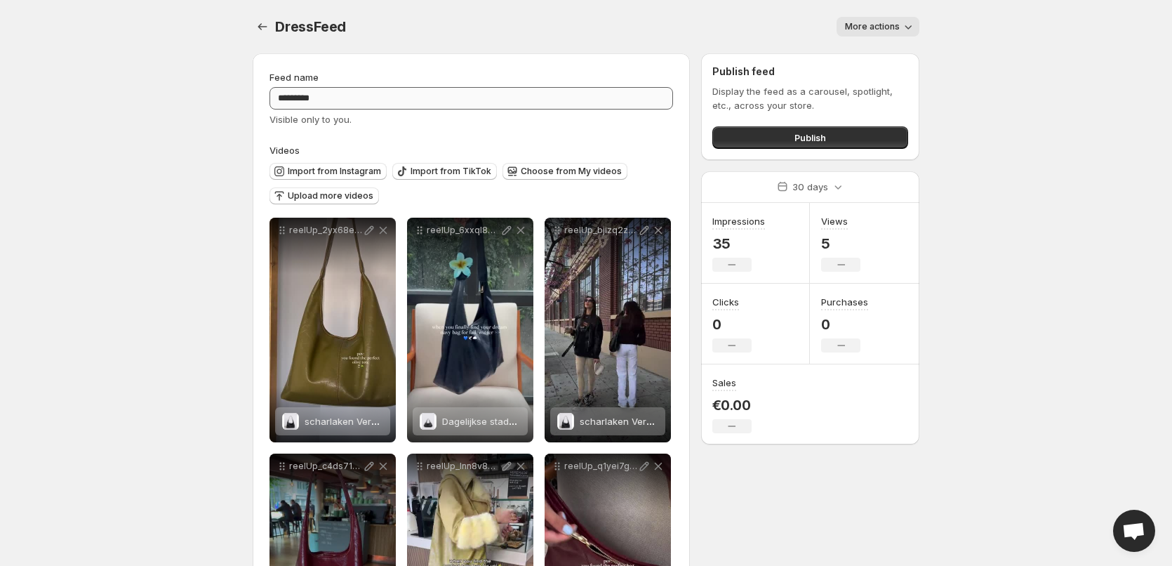
drag, startPoint x: 128, startPoint y: 97, endPoint x: 399, endPoint y: 95, distance: 271.7
click at [294, 196] on span "Upload more videos" at bounding box center [331, 195] width 86 height 11
click at [318, 190] on button "Upload more videos" at bounding box center [325, 195] width 110 height 17
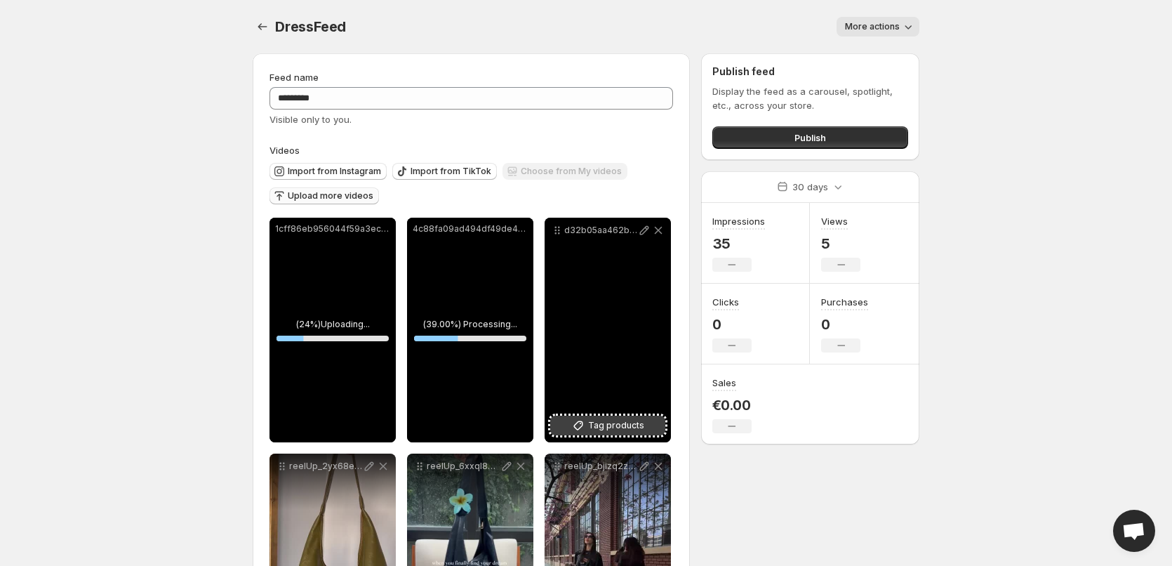
click at [590, 426] on span "Tag products" at bounding box center [616, 425] width 56 height 14
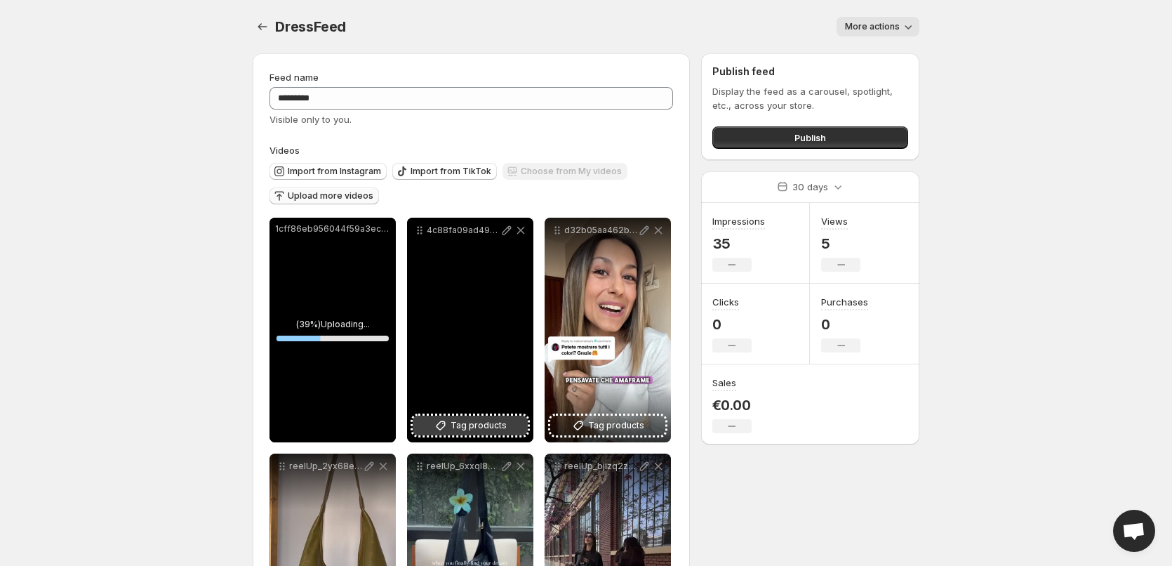
click at [486, 418] on button "Tag products" at bounding box center [470, 426] width 115 height 20
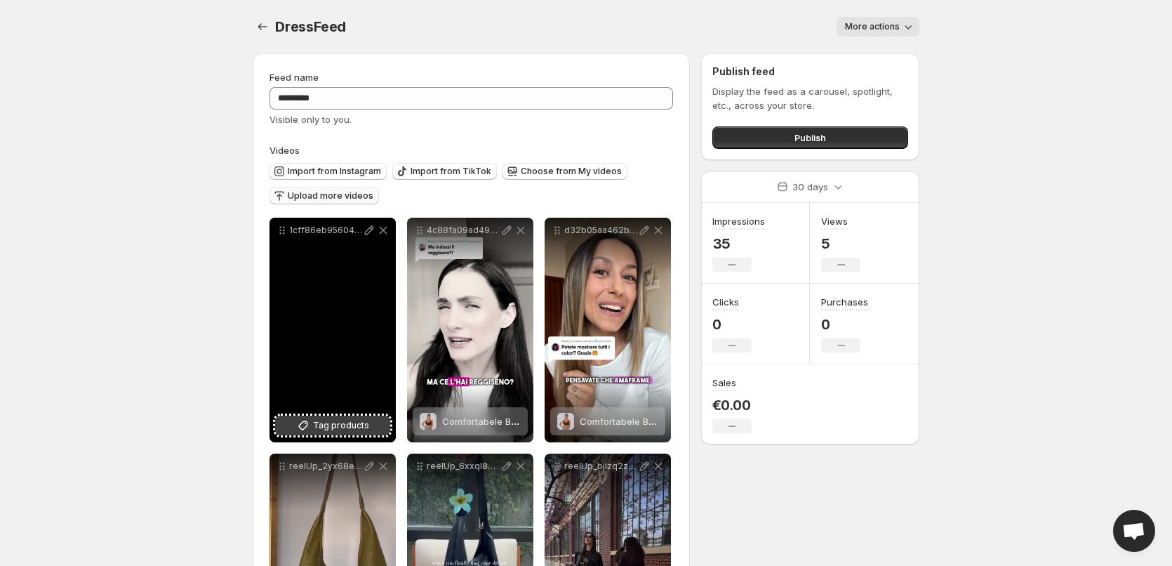
click at [360, 427] on span "Tag products" at bounding box center [341, 425] width 56 height 14
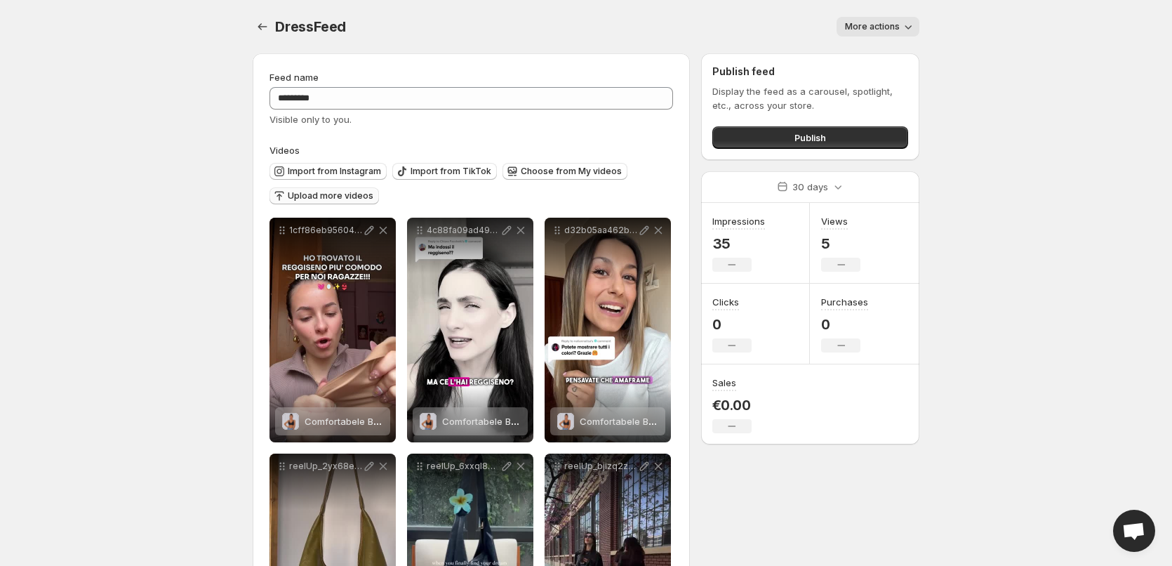
click at [132, 291] on body "**********" at bounding box center [586, 283] width 1172 height 566
click at [260, 28] on icon "Settings" at bounding box center [263, 27] width 14 height 14
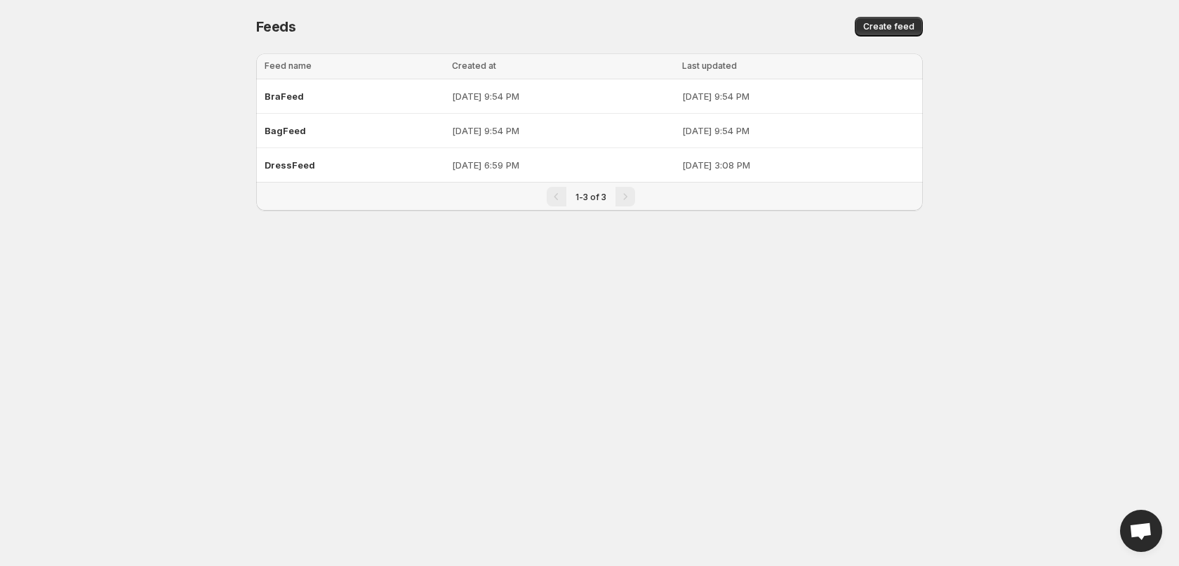
click at [807, 466] on body "Home Feeds Videos Subscription Settings Feeds. This page is ready Feeds Create …" at bounding box center [589, 283] width 1179 height 566
